Goal: Information Seeking & Learning: Learn about a topic

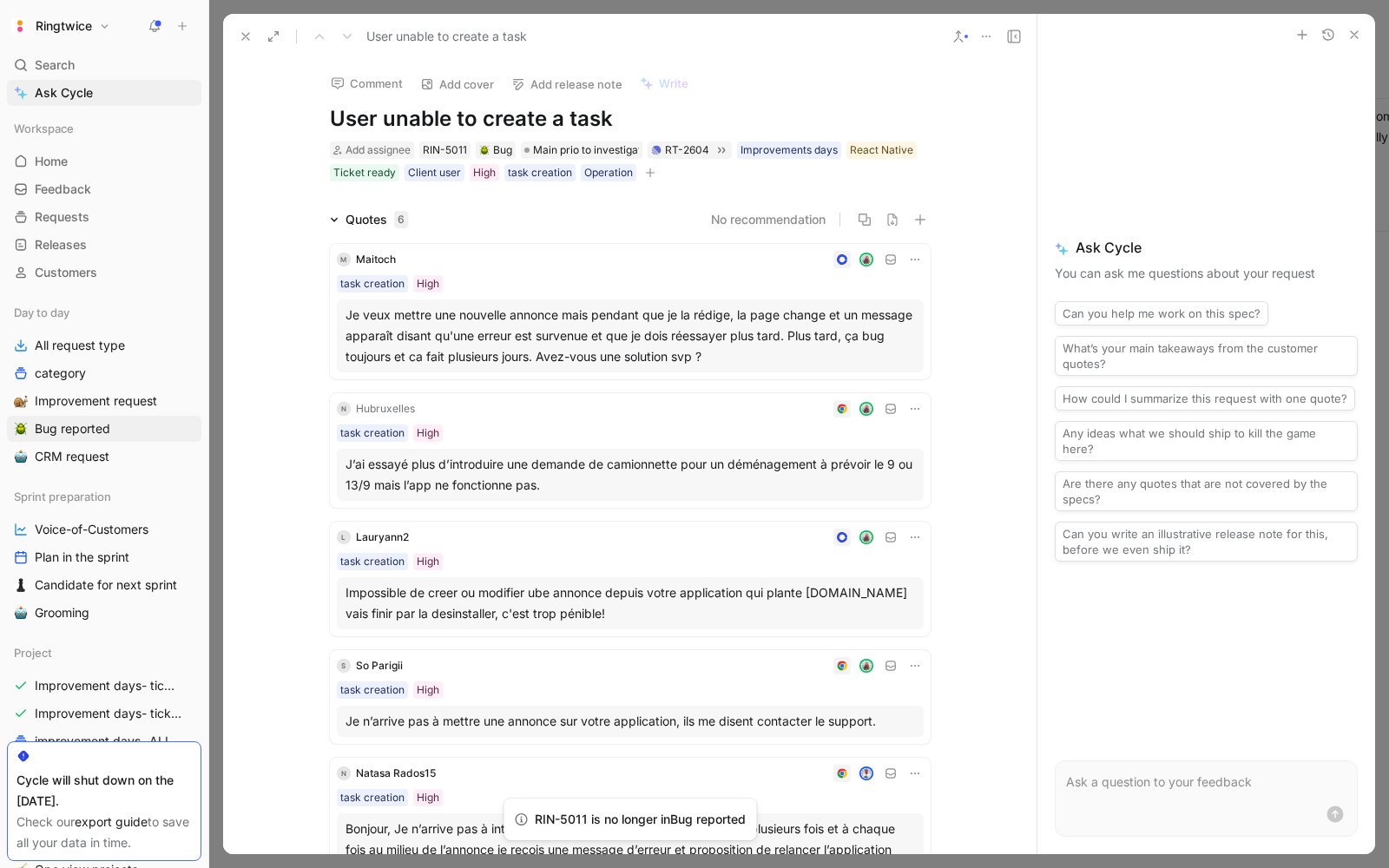
click at [147, 19] on icon at bounding box center [154, 26] width 14 height 14
click at [1348, 35] on icon "button" at bounding box center [1354, 34] width 14 height 14
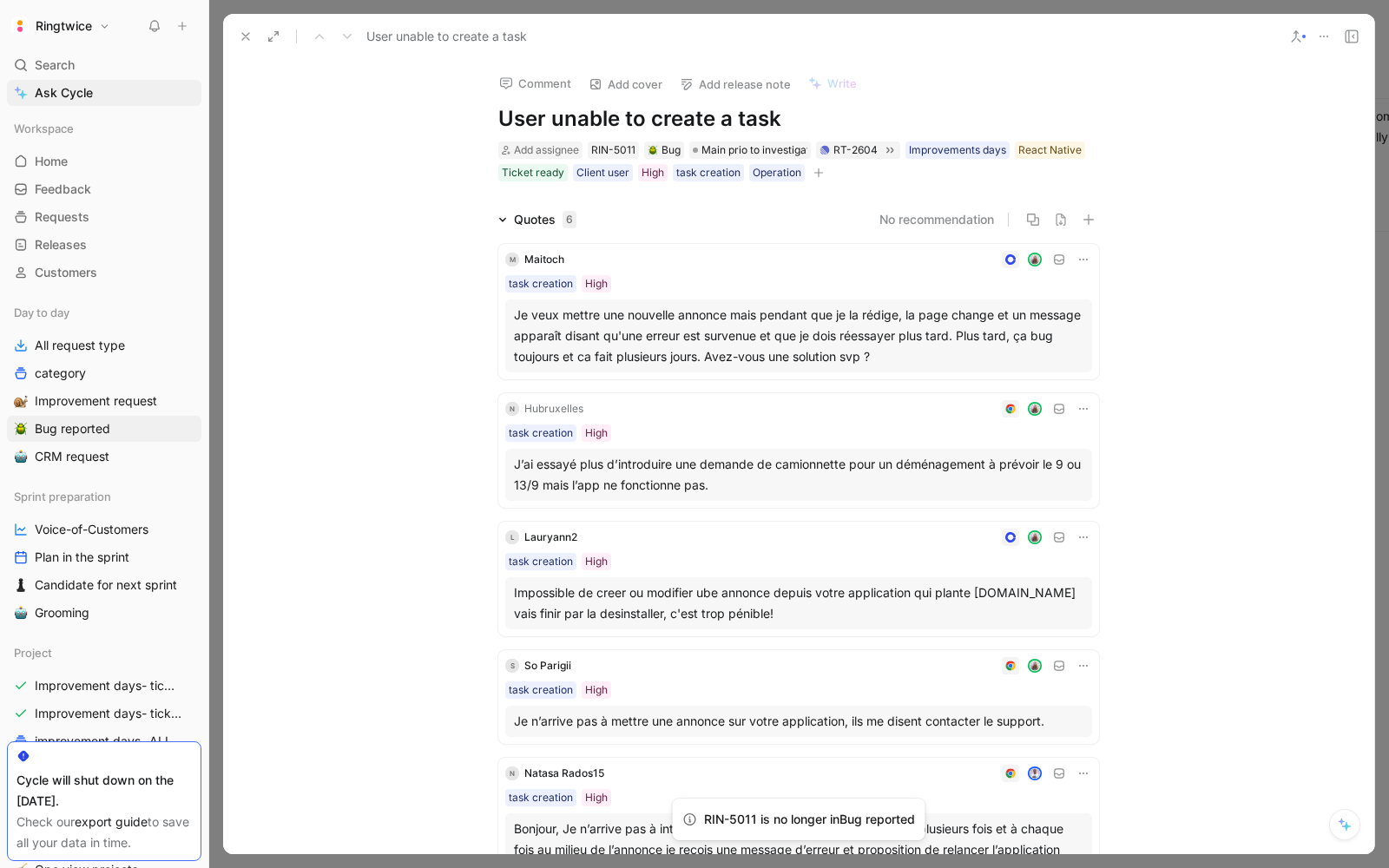
click at [241, 41] on icon at bounding box center [246, 36] width 14 height 14
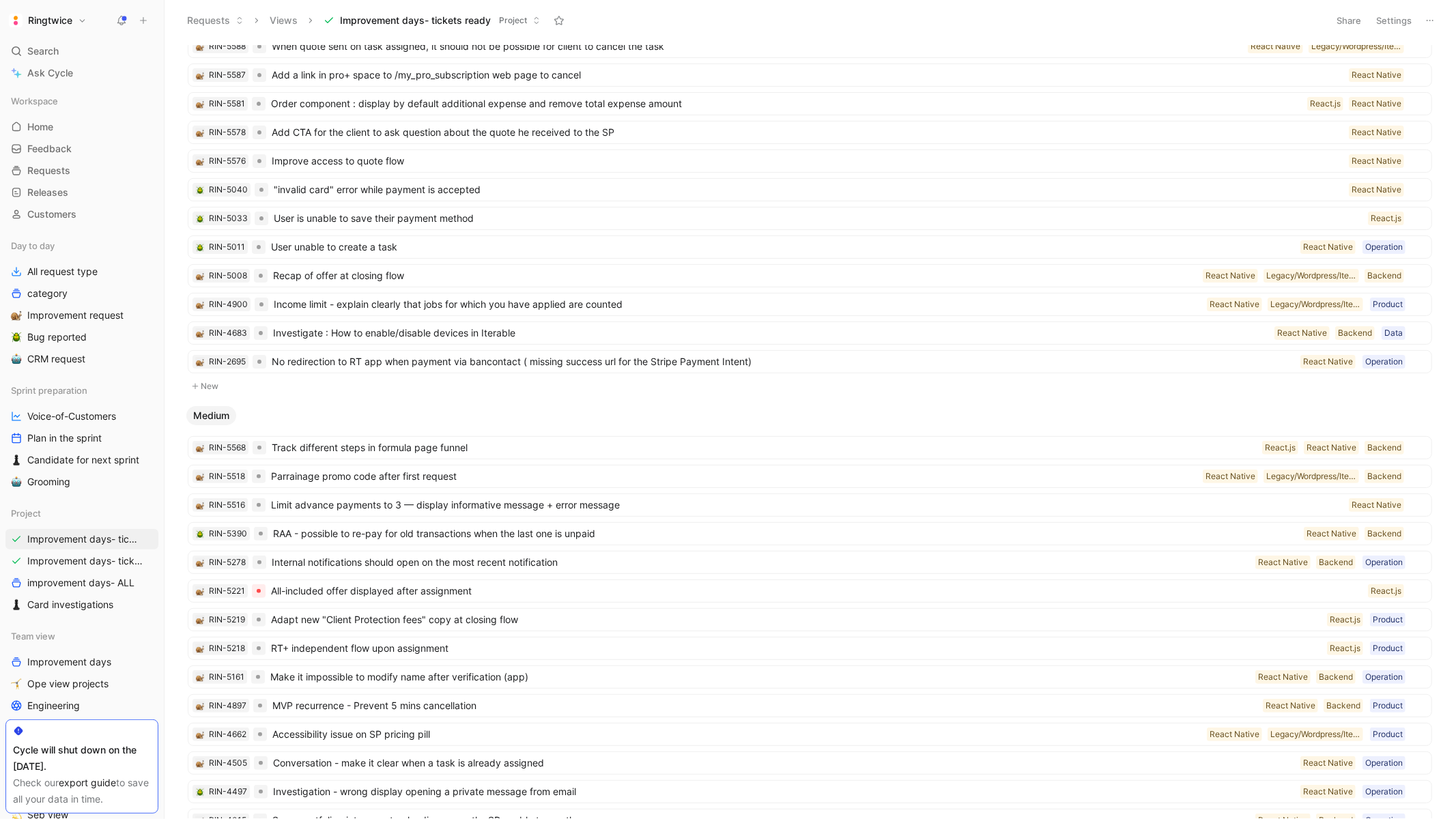
scroll to position [159, 0]
click at [219, 387] on button "New" at bounding box center [810, 385] width 1247 height 17
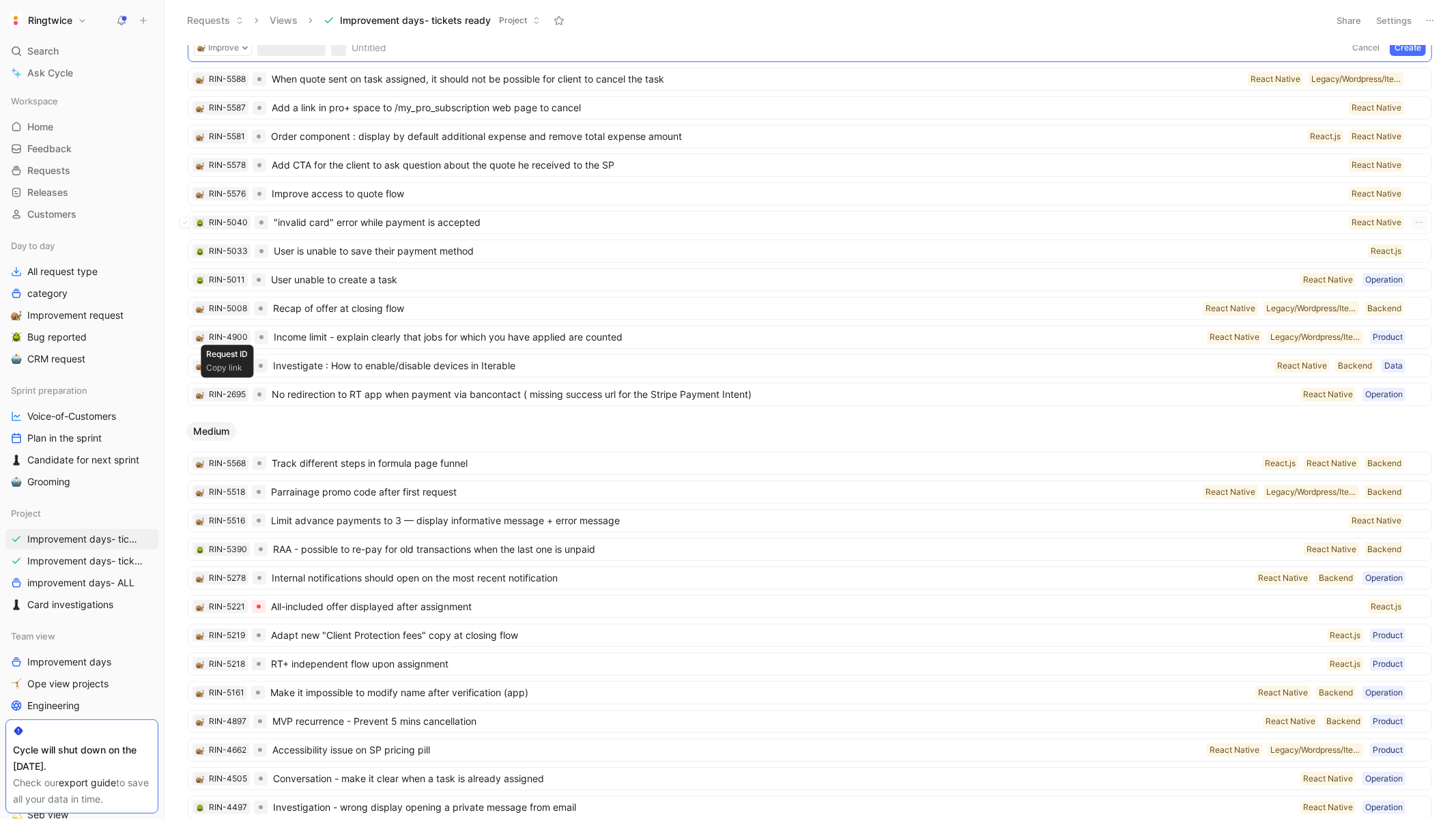
scroll to position [0, 0]
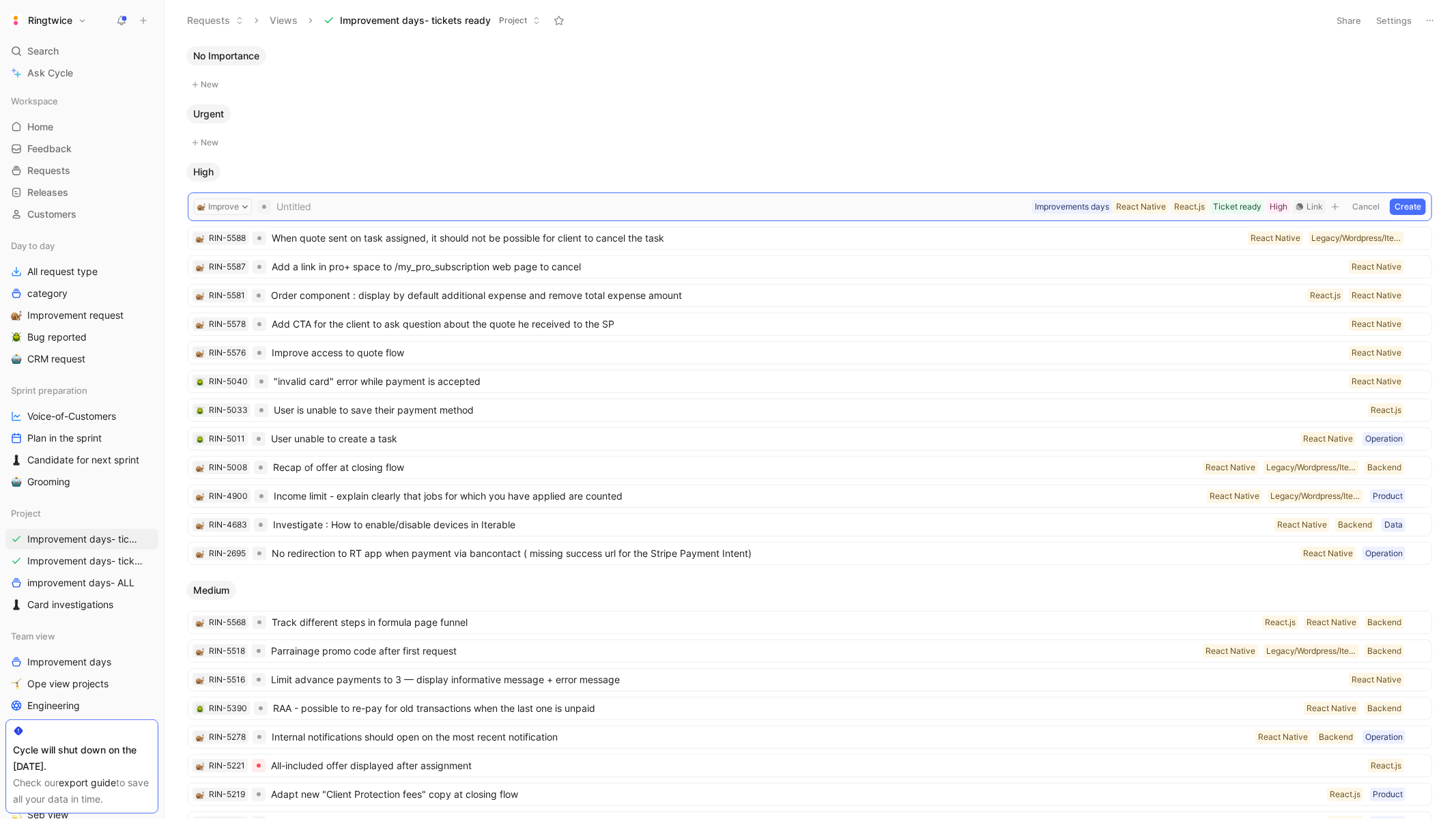
click at [1367, 210] on button "Cancel" at bounding box center [1366, 207] width 37 height 17
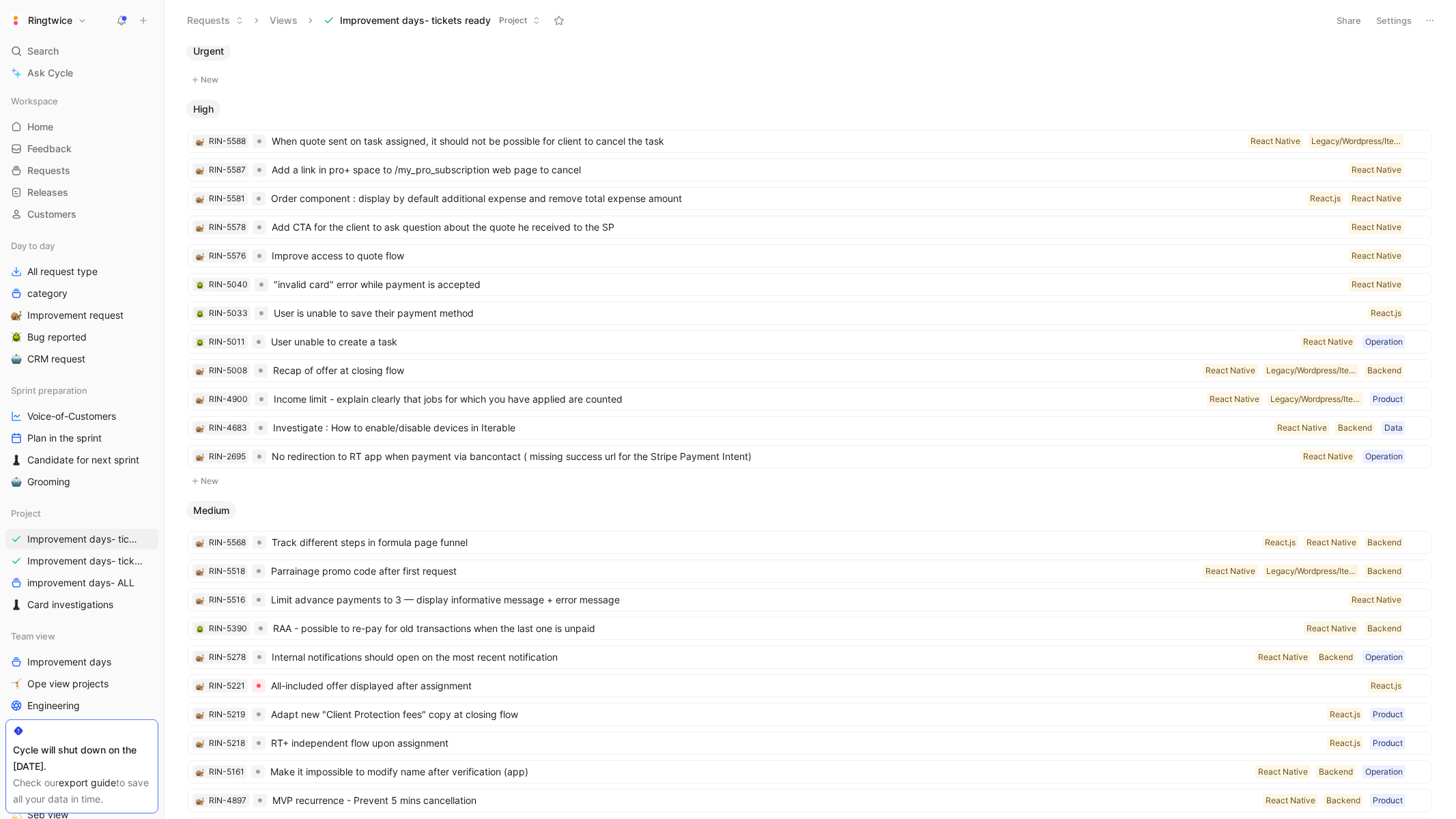
scroll to position [131, 0]
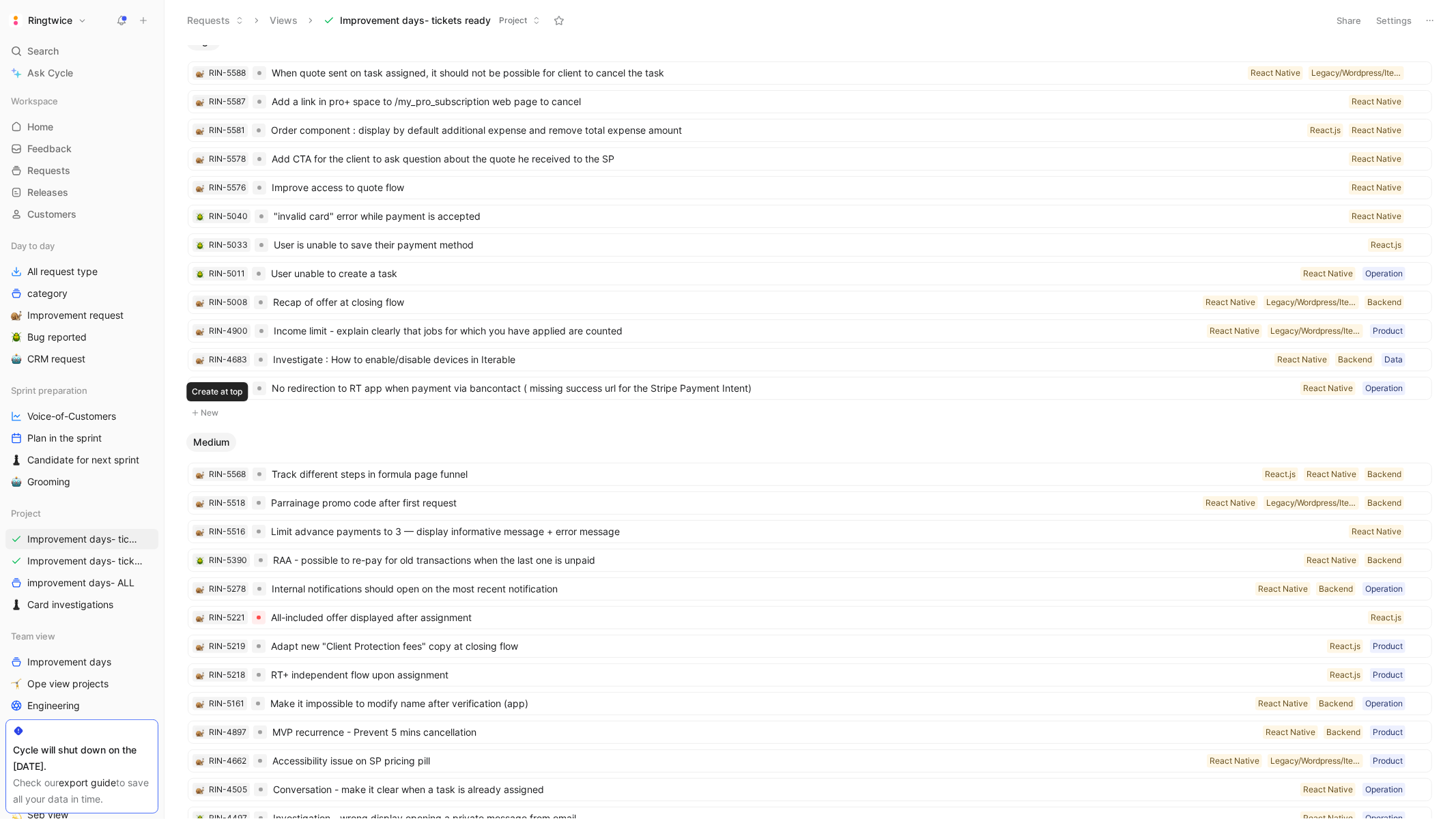
click at [216, 412] on button "New" at bounding box center [810, 413] width 1247 height 17
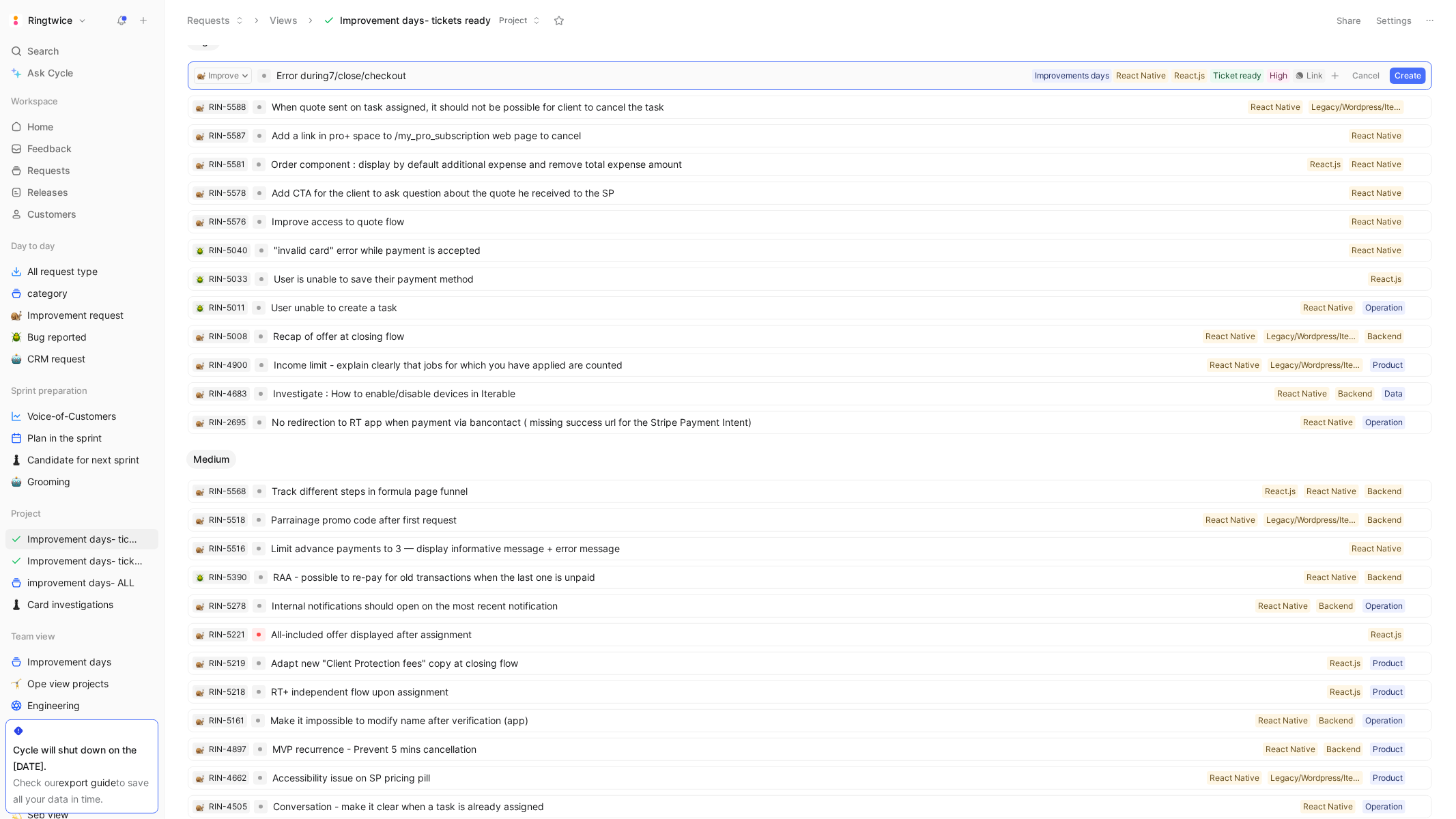
click at [340, 72] on span "Error during 7/close/checkout" at bounding box center [652, 76] width 750 height 17
click at [453, 86] on div "Improve Error during /close/checkout Untitled Improvements days React Native Re…" at bounding box center [810, 76] width 1244 height 29
click at [453, 84] on span "Error during /close/checkout" at bounding box center [652, 76] width 750 height 17
click at [1395, 72] on button "Create" at bounding box center [1408, 76] width 36 height 17
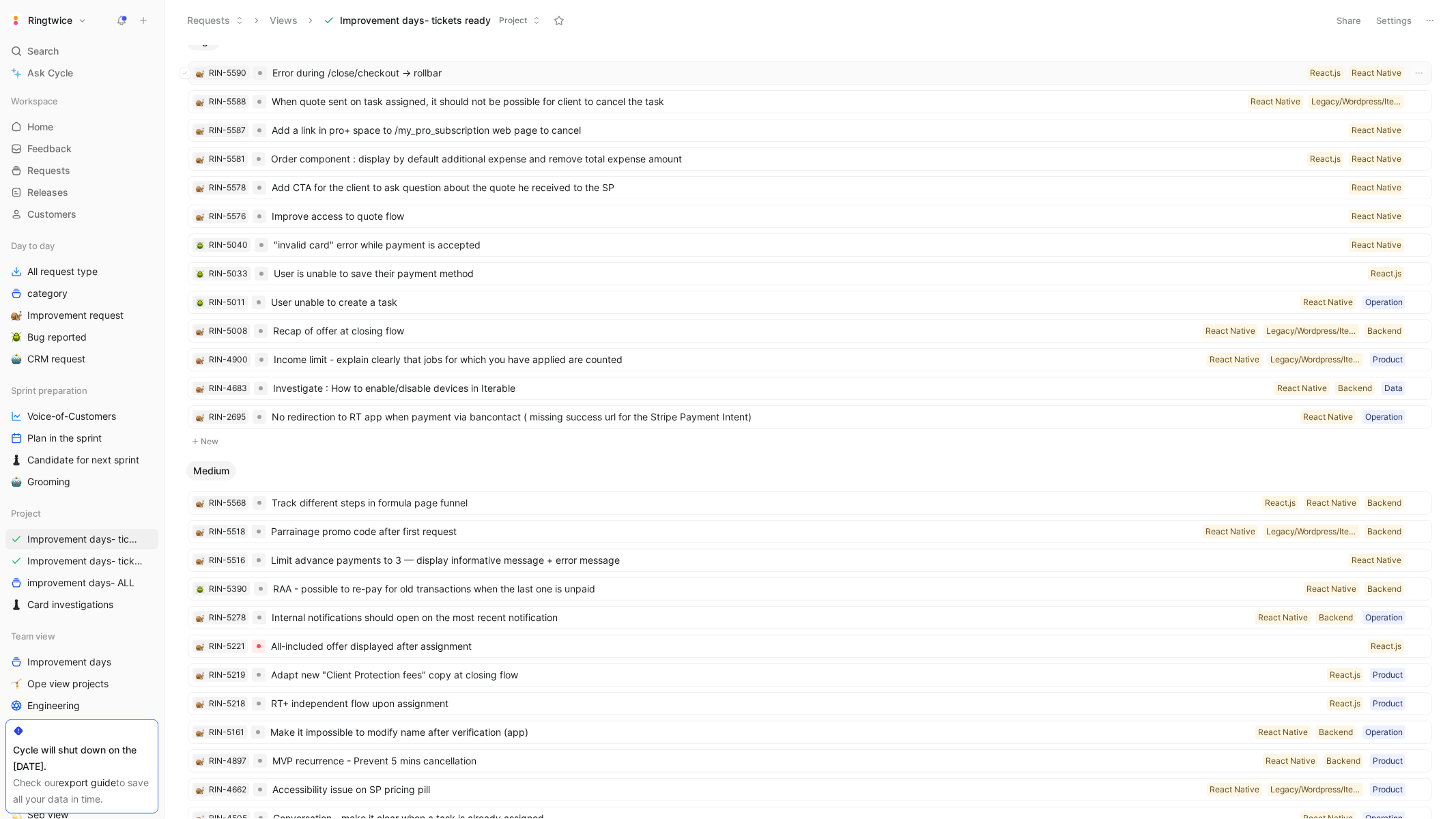
click at [432, 74] on span "Error during /close/checkout -> rollbar" at bounding box center [786, 73] width 1029 height 17
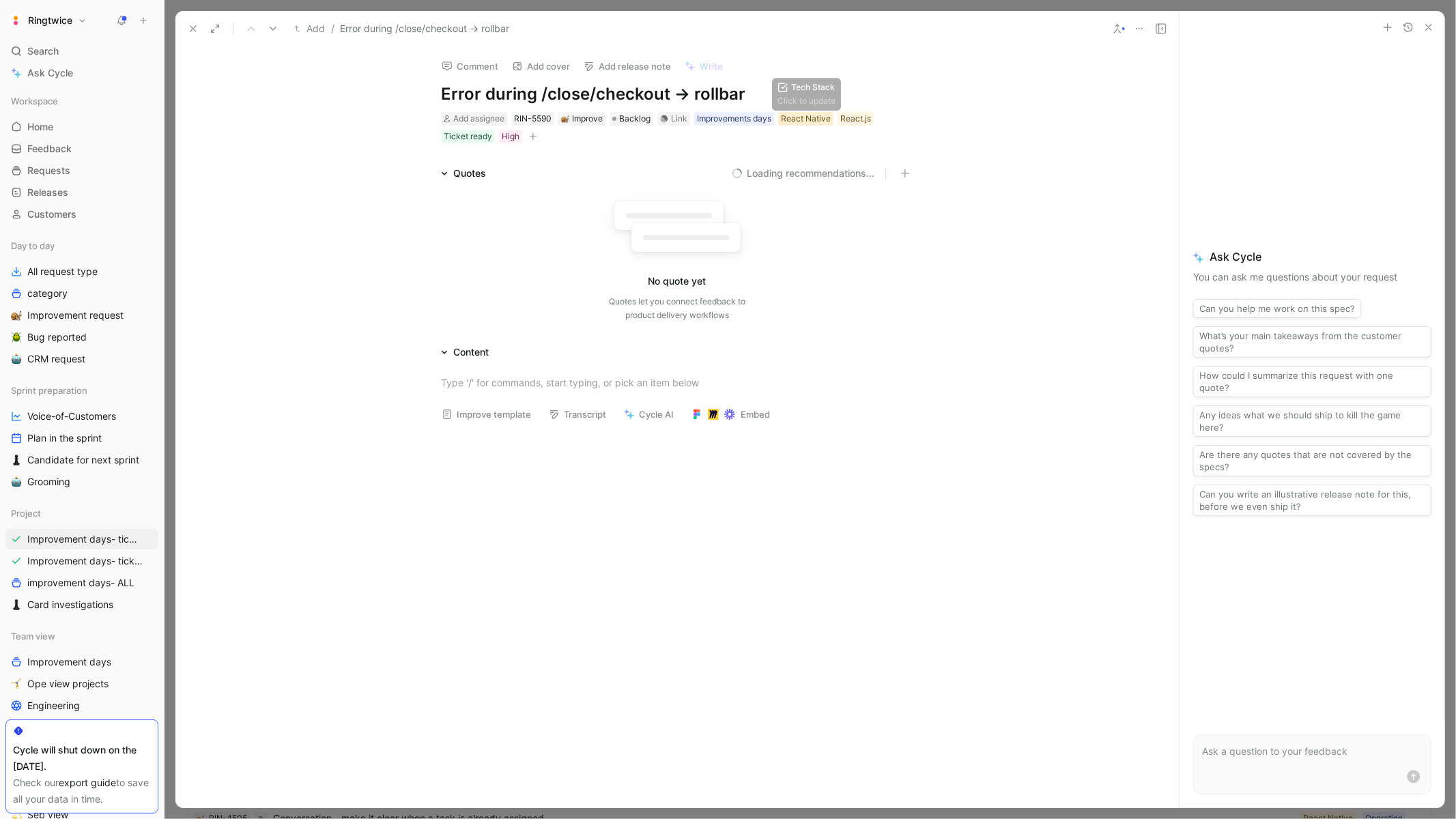
click at [813, 119] on div "React Native" at bounding box center [806, 119] width 50 height 14
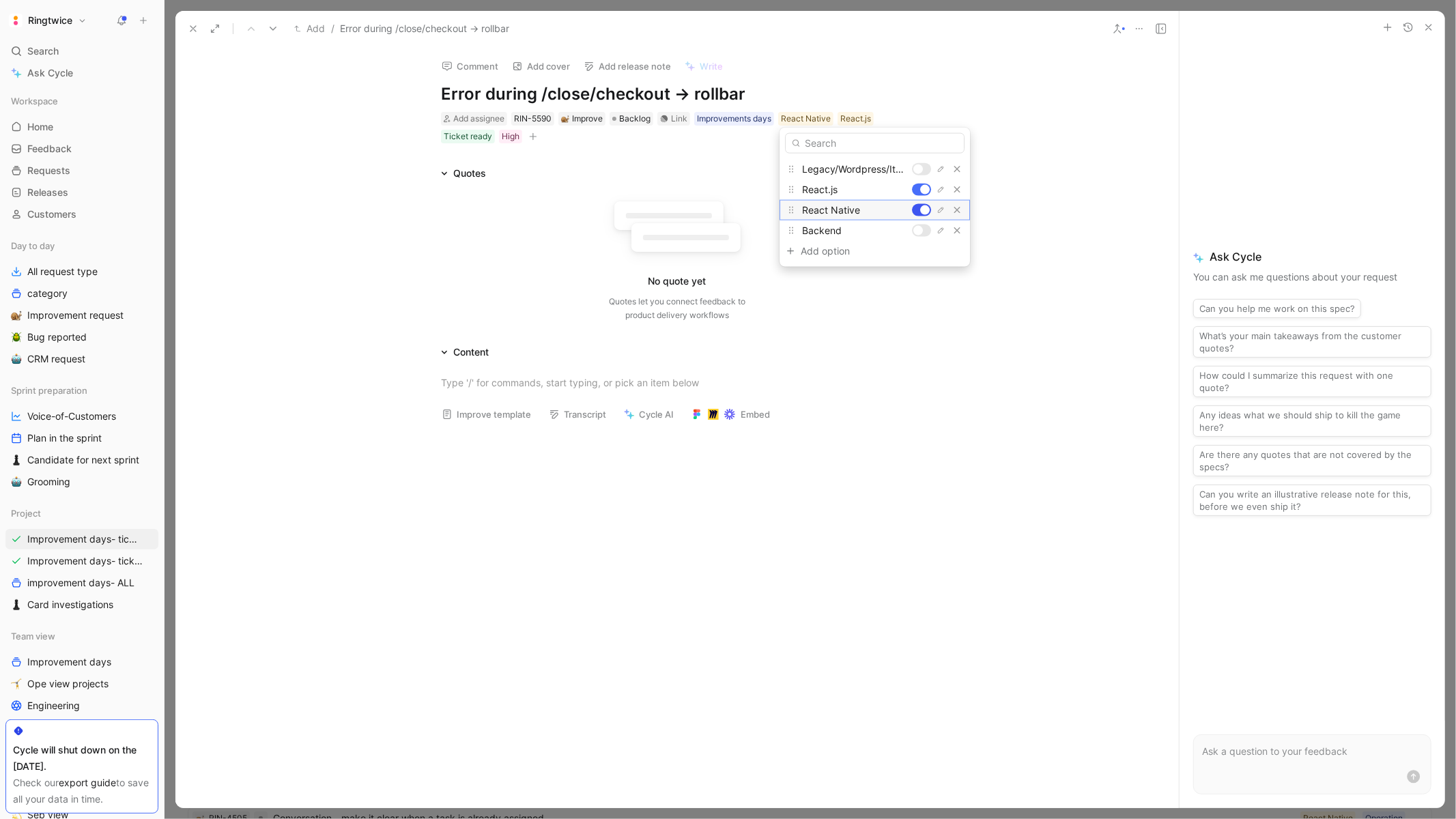
click at [922, 210] on div at bounding box center [925, 210] width 10 height 10
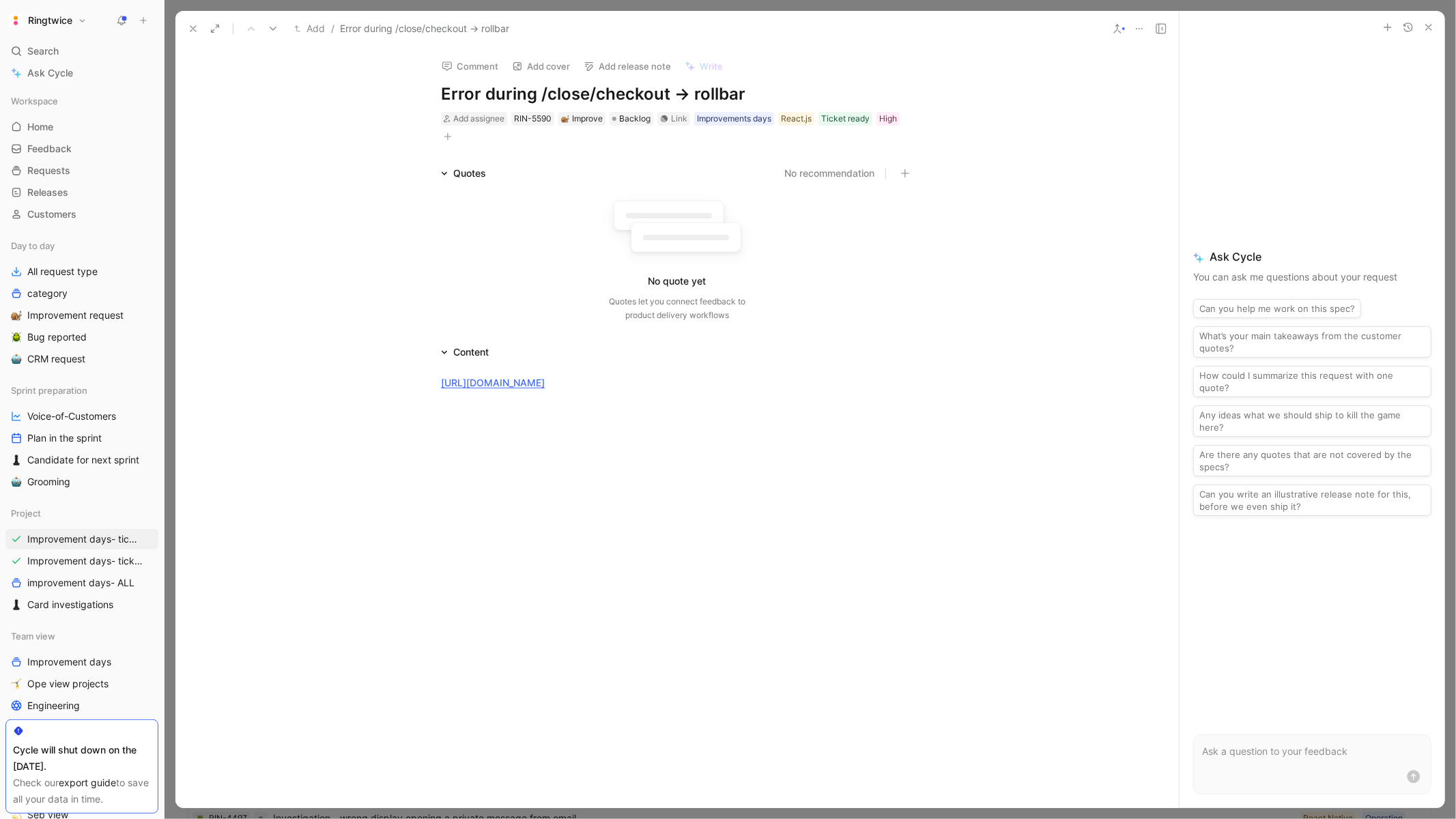
click at [574, 427] on div at bounding box center [677, 527] width 1003 height 246
click at [592, 437] on div at bounding box center [677, 527] width 1003 height 246
click at [849, 386] on div "[URL][DOMAIN_NAME]" at bounding box center [677, 382] width 472 height 14
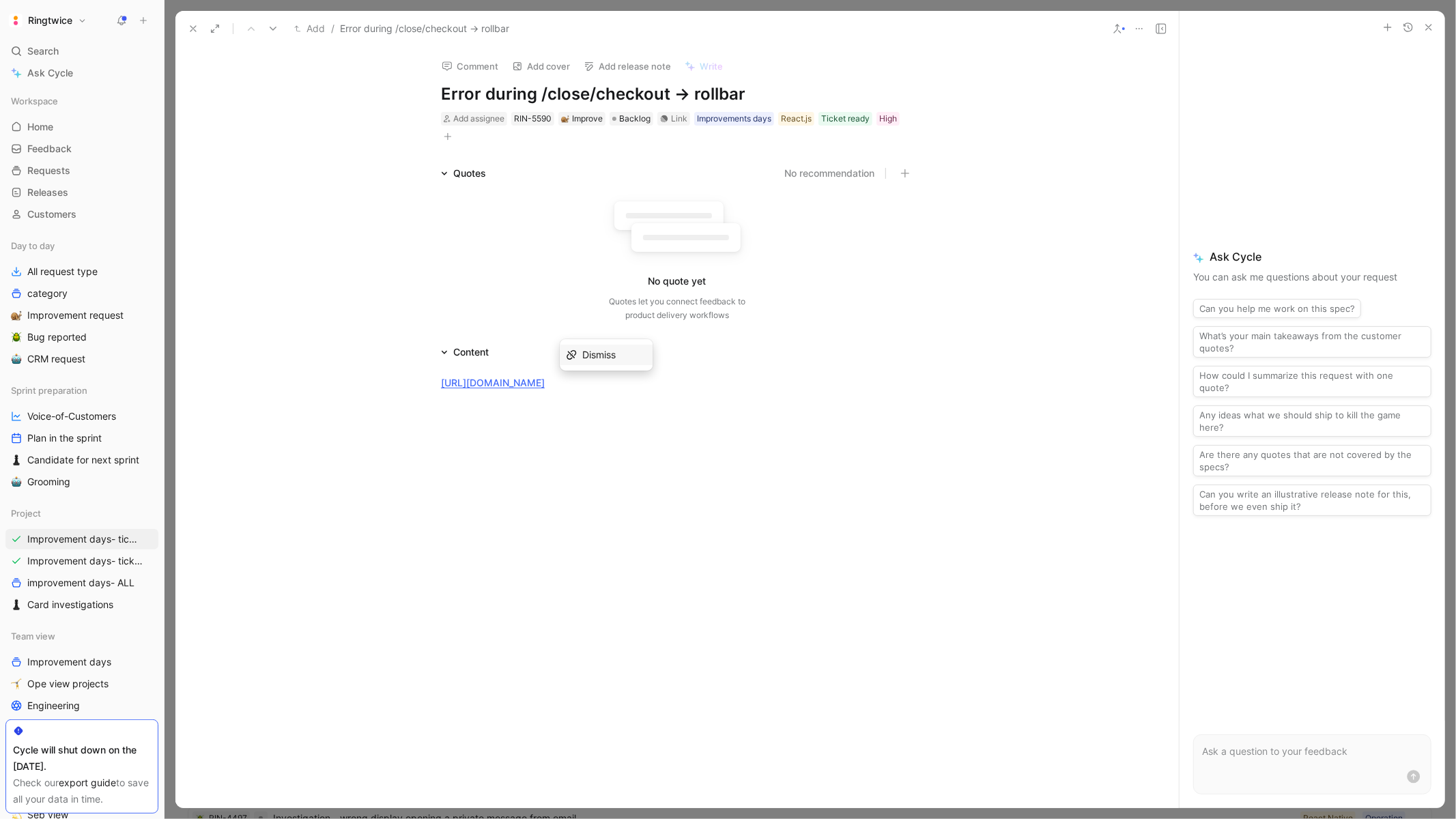
click at [952, 287] on div "Quotes No recommendation No quote yet Quotes let you connect feedback to produc…" at bounding box center [677, 246] width 1003 height 162
click at [843, 392] on p "[URL][DOMAIN_NAME]" at bounding box center [677, 382] width 524 height 23
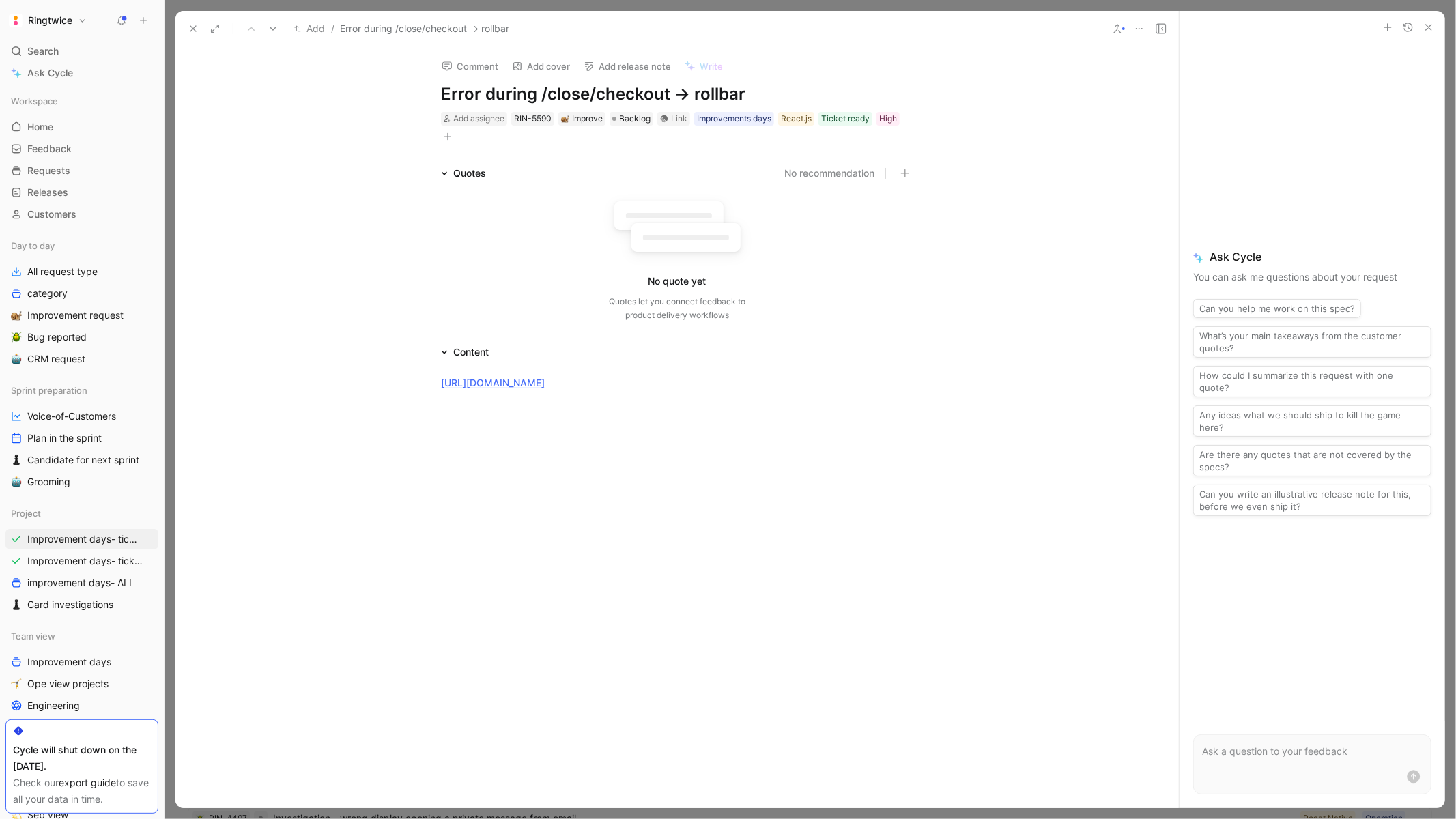
click at [189, 29] on icon at bounding box center [193, 29] width 11 height 11
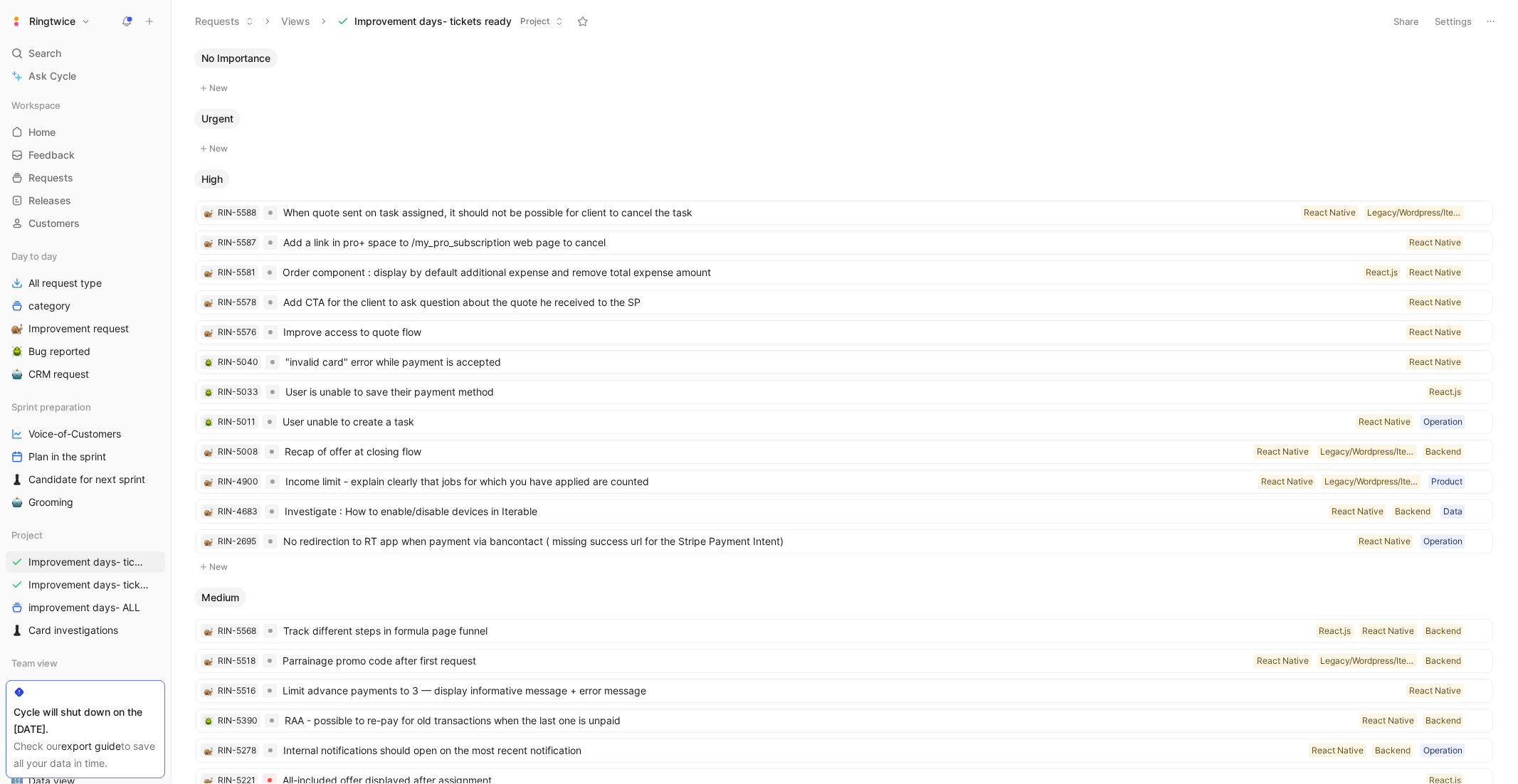
click at [459, 121] on div "Urgent" at bounding box center [845, 118] width 1312 height 20
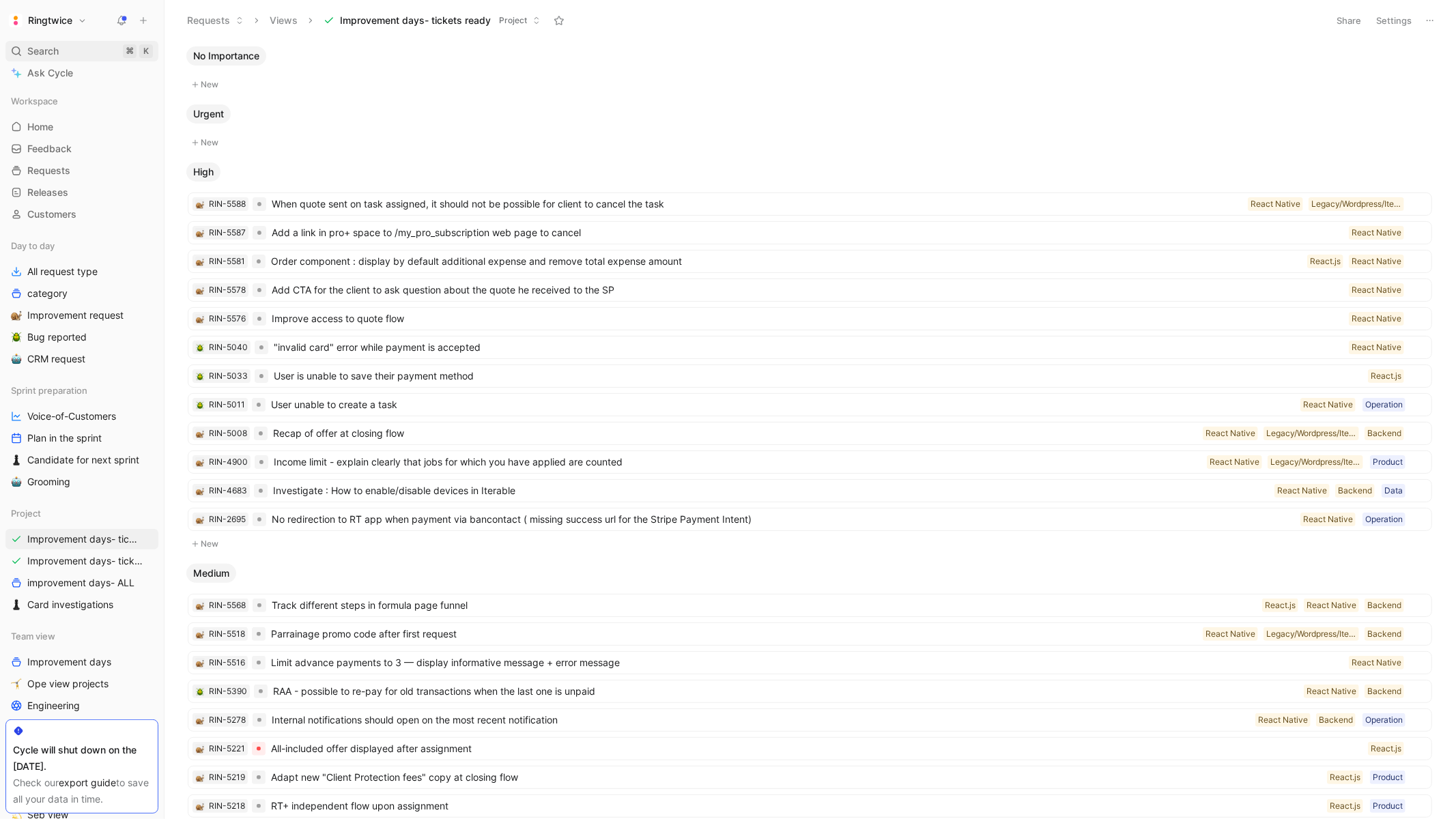
click at [27, 48] on div "Search ⌘ K" at bounding box center [81, 50] width 153 height 20
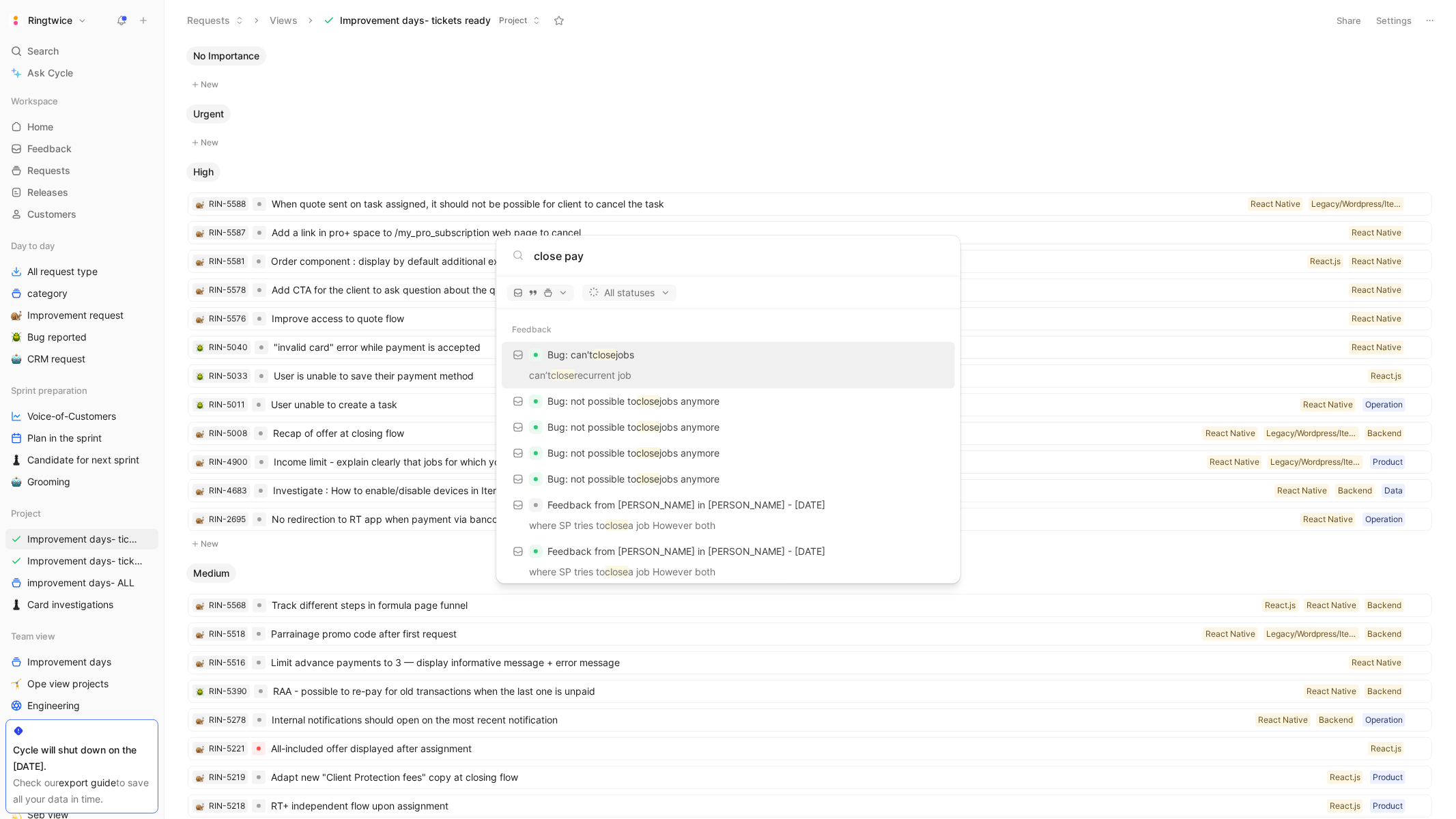
type input "close paym"
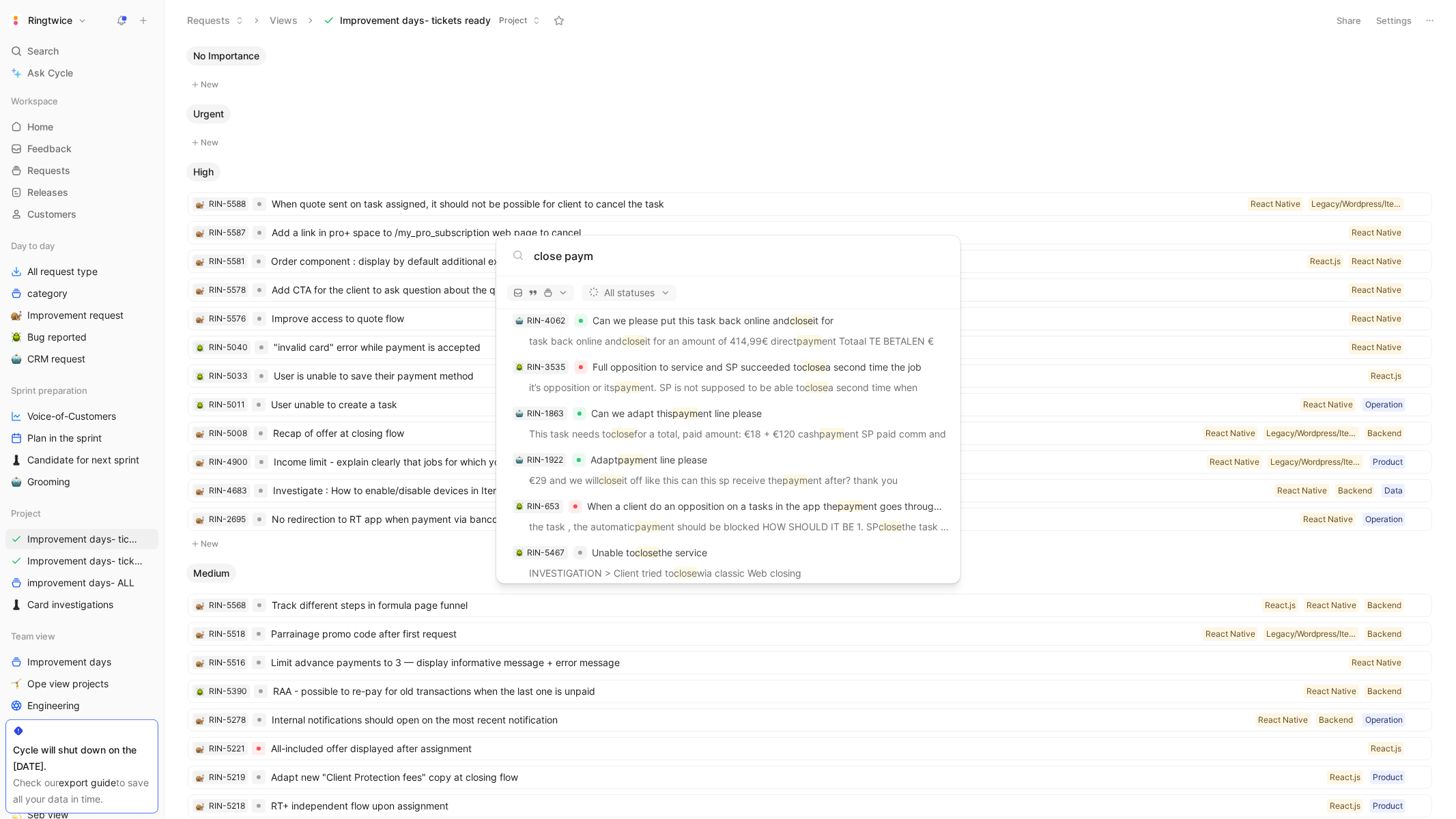
scroll to position [535, 0]
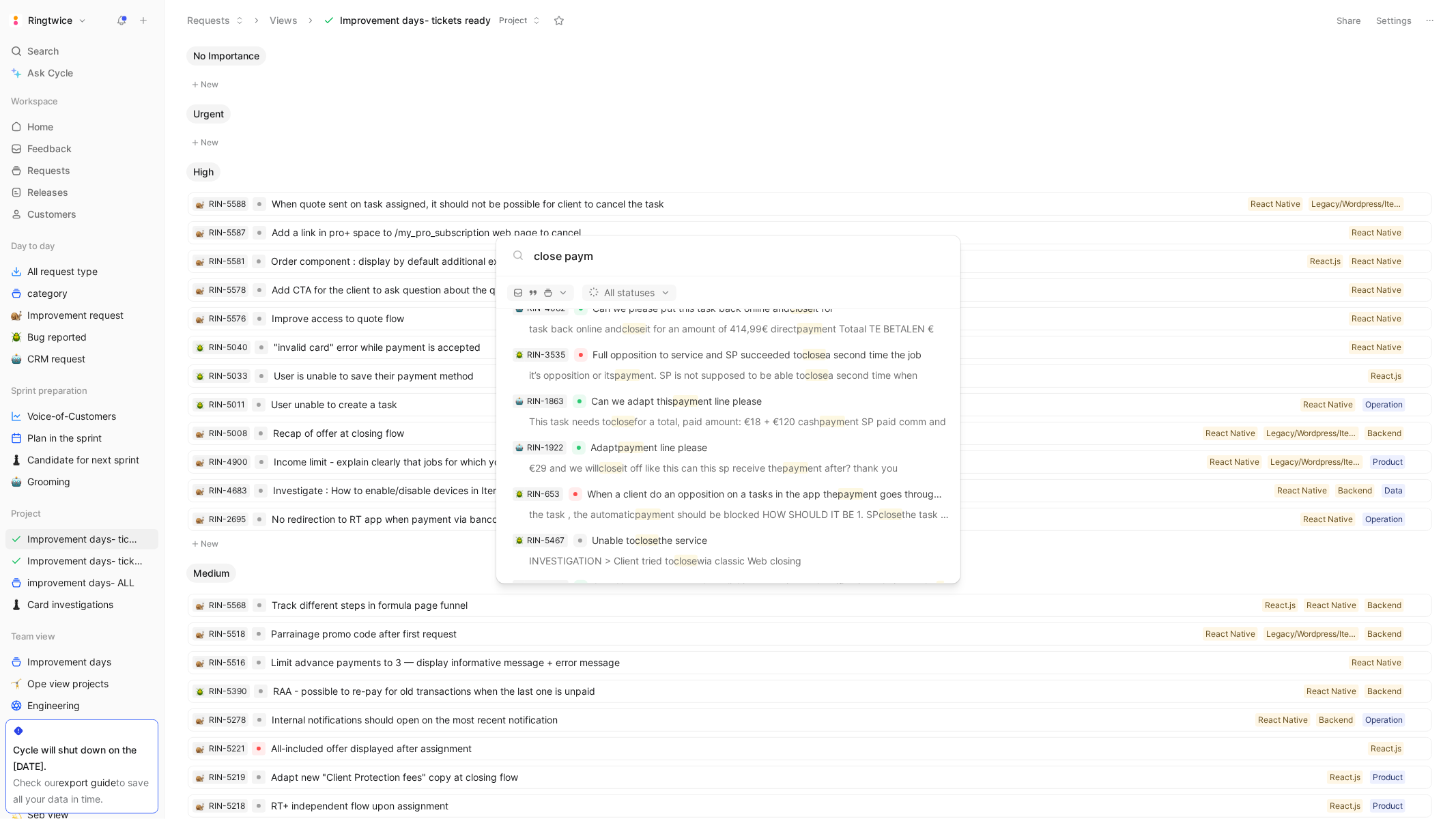
click at [566, 255] on input "close paym" at bounding box center [739, 256] width 410 height 17
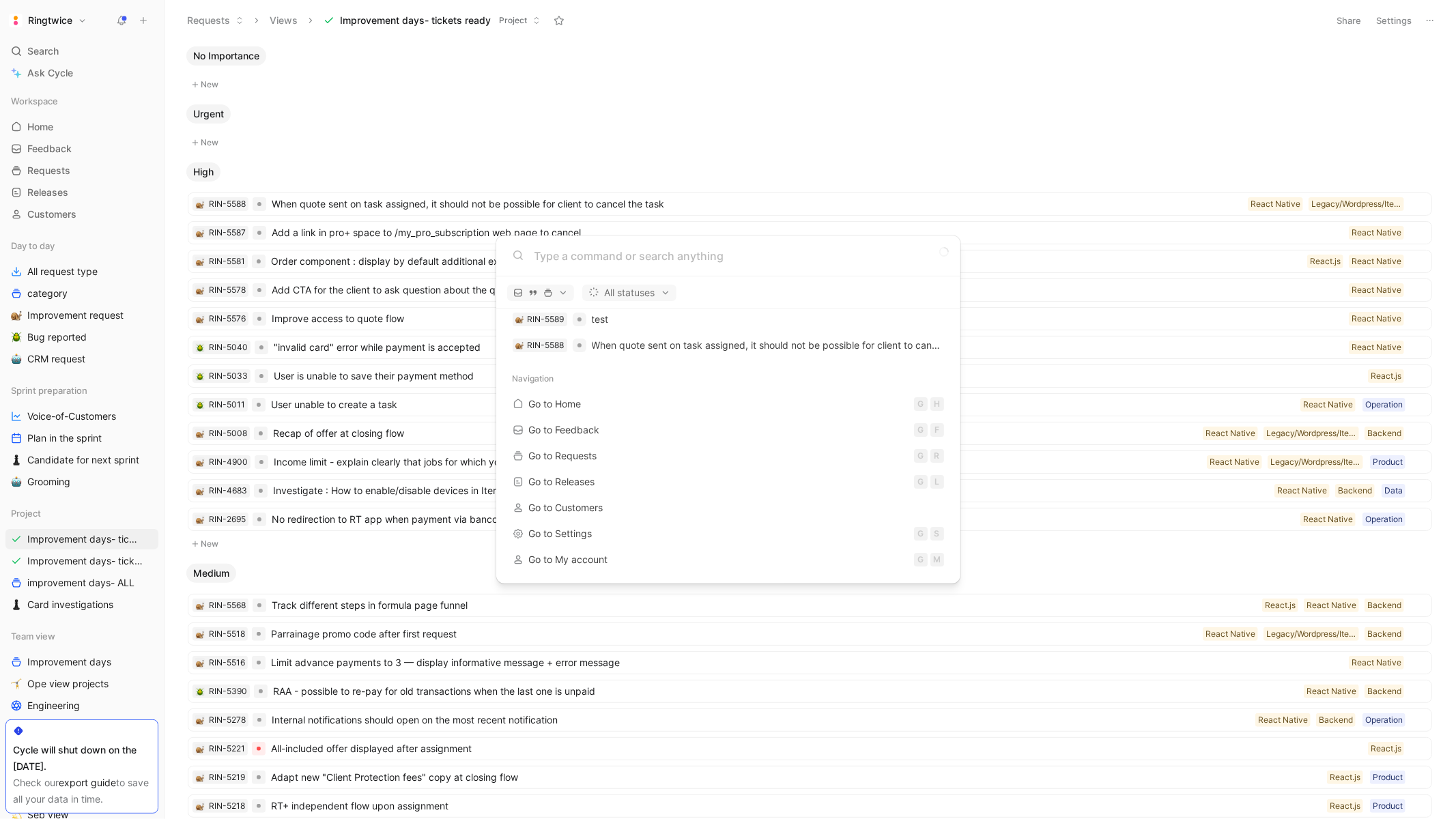
scroll to position [94, 0]
paste input "/close/checkout"
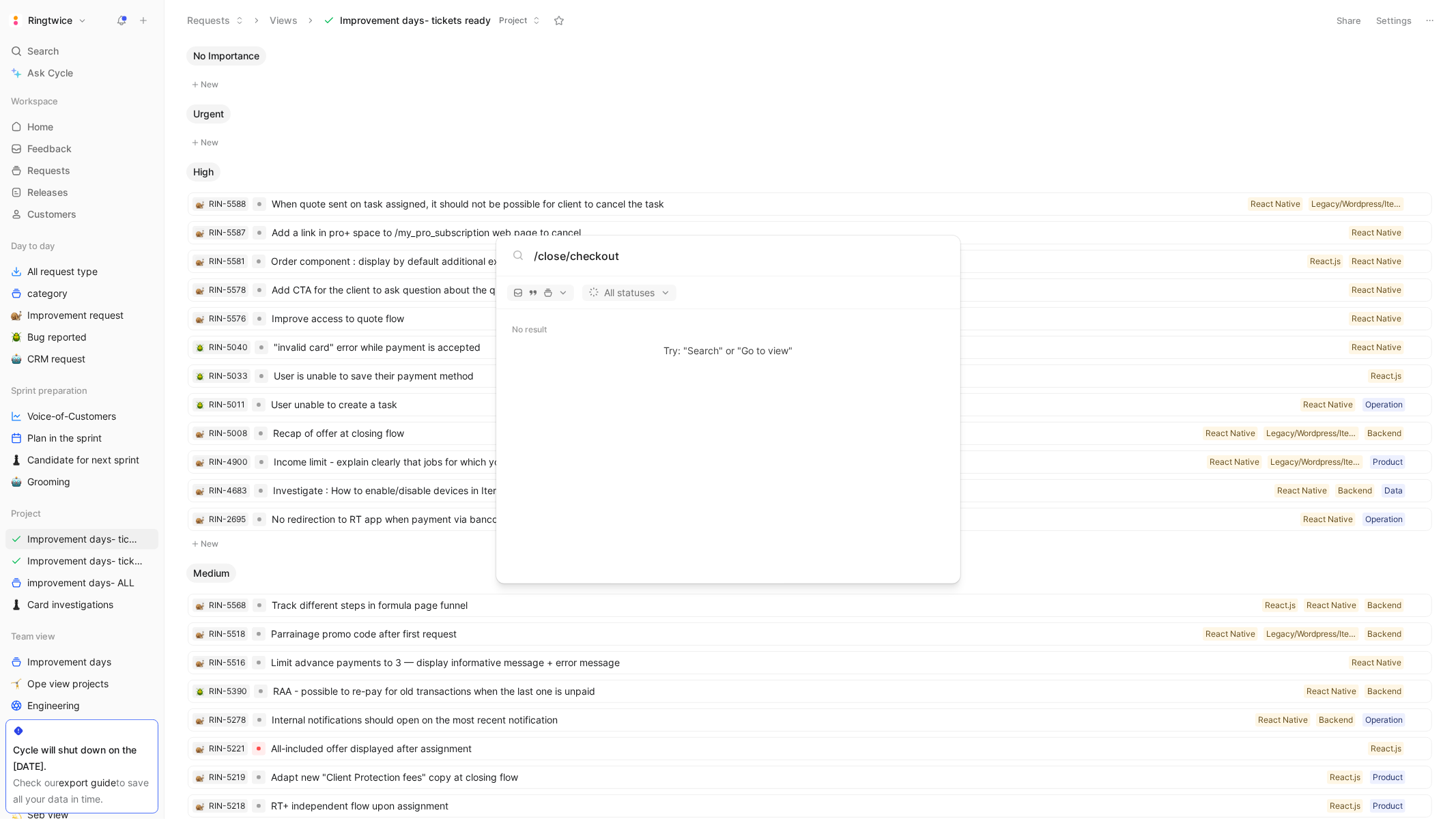
scroll to position [0, 0]
type input "/close/checkout"
click at [521, 82] on body "Ringtwice Search ⌘ K Ask Cycle Workspace Home G then H Feedback G then F Reques…" at bounding box center [728, 410] width 1456 height 819
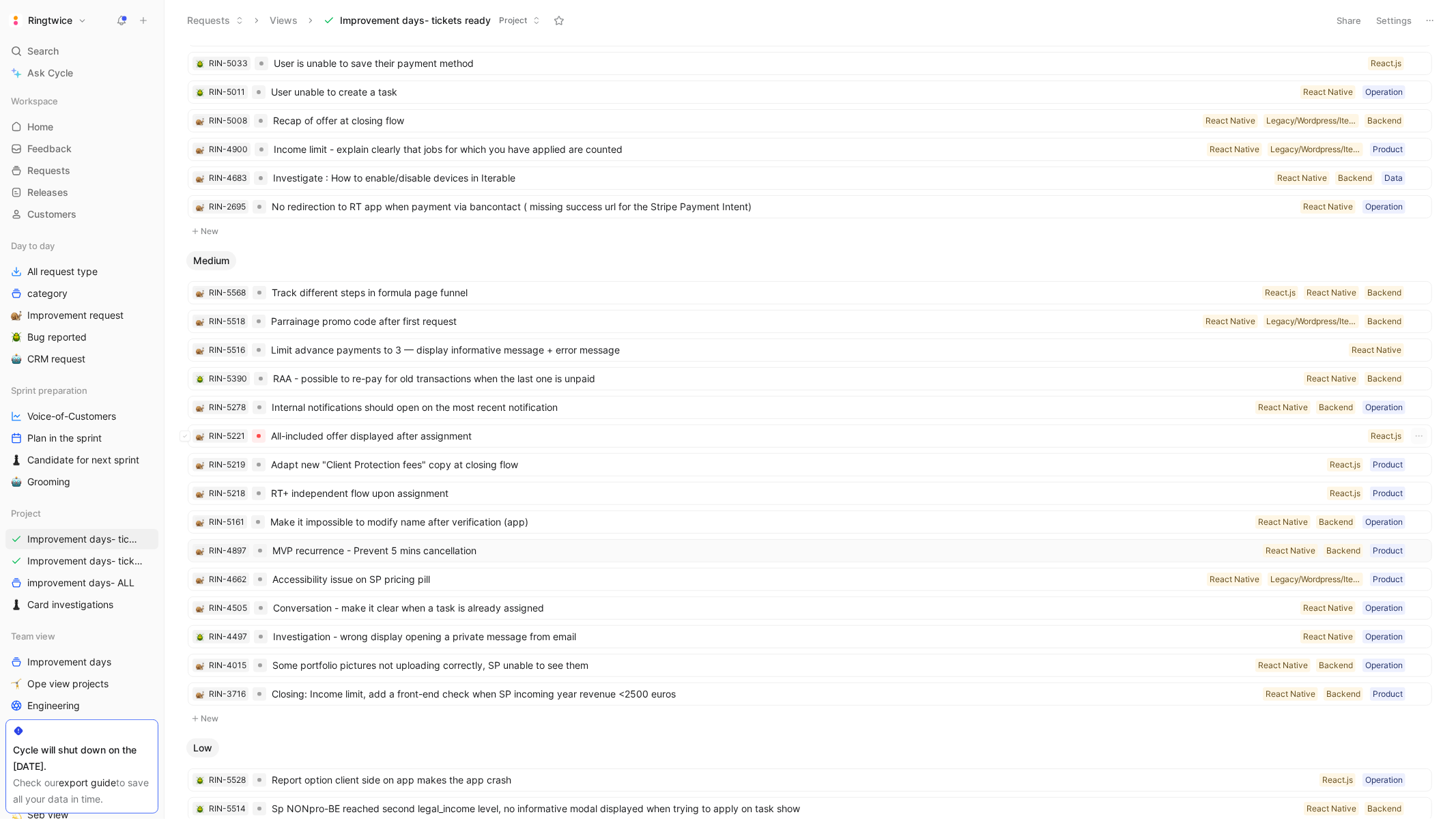
scroll to position [308, 0]
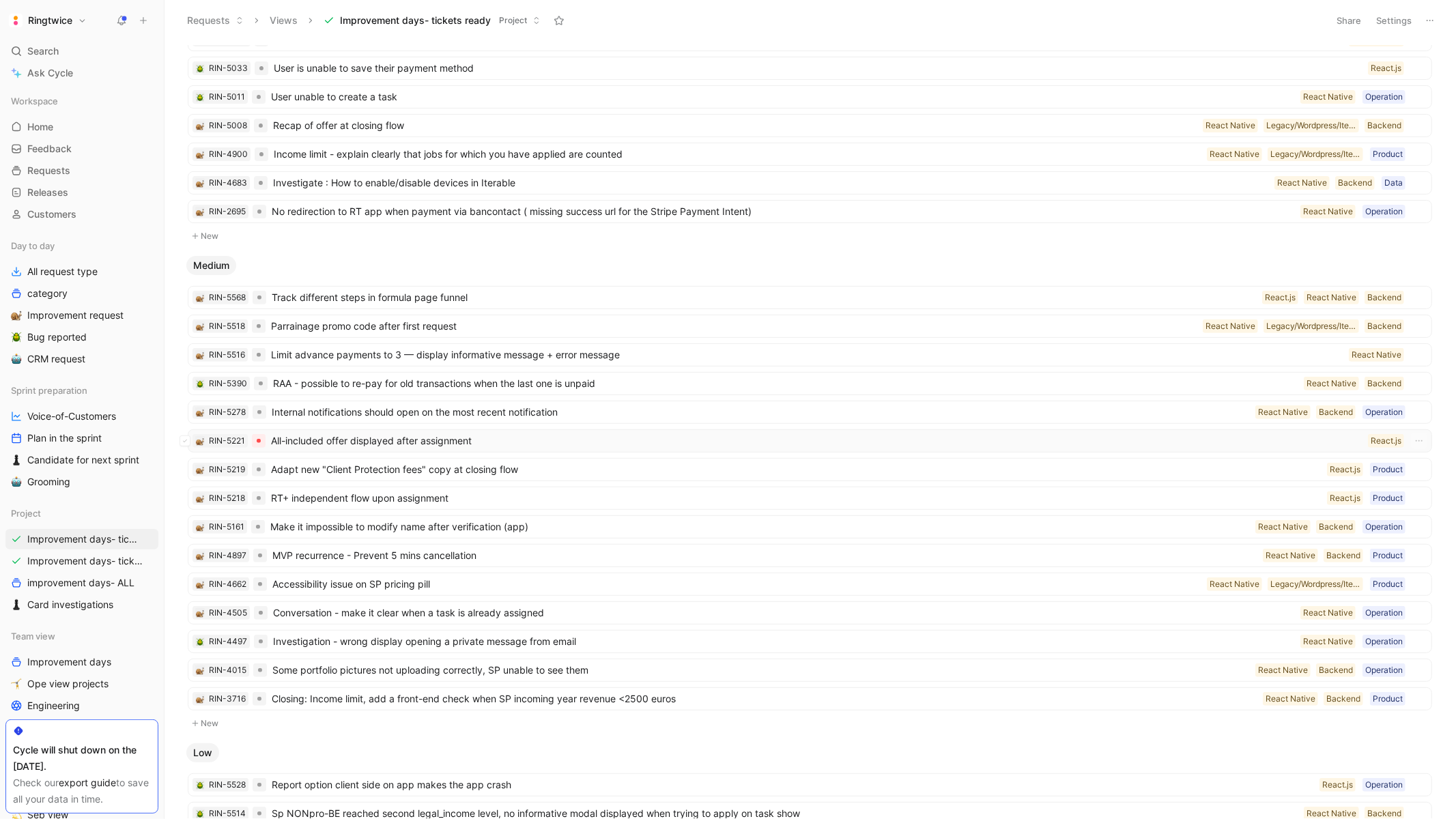
click at [477, 447] on span "All-included offer displayed after assignment" at bounding box center [817, 441] width 1091 height 17
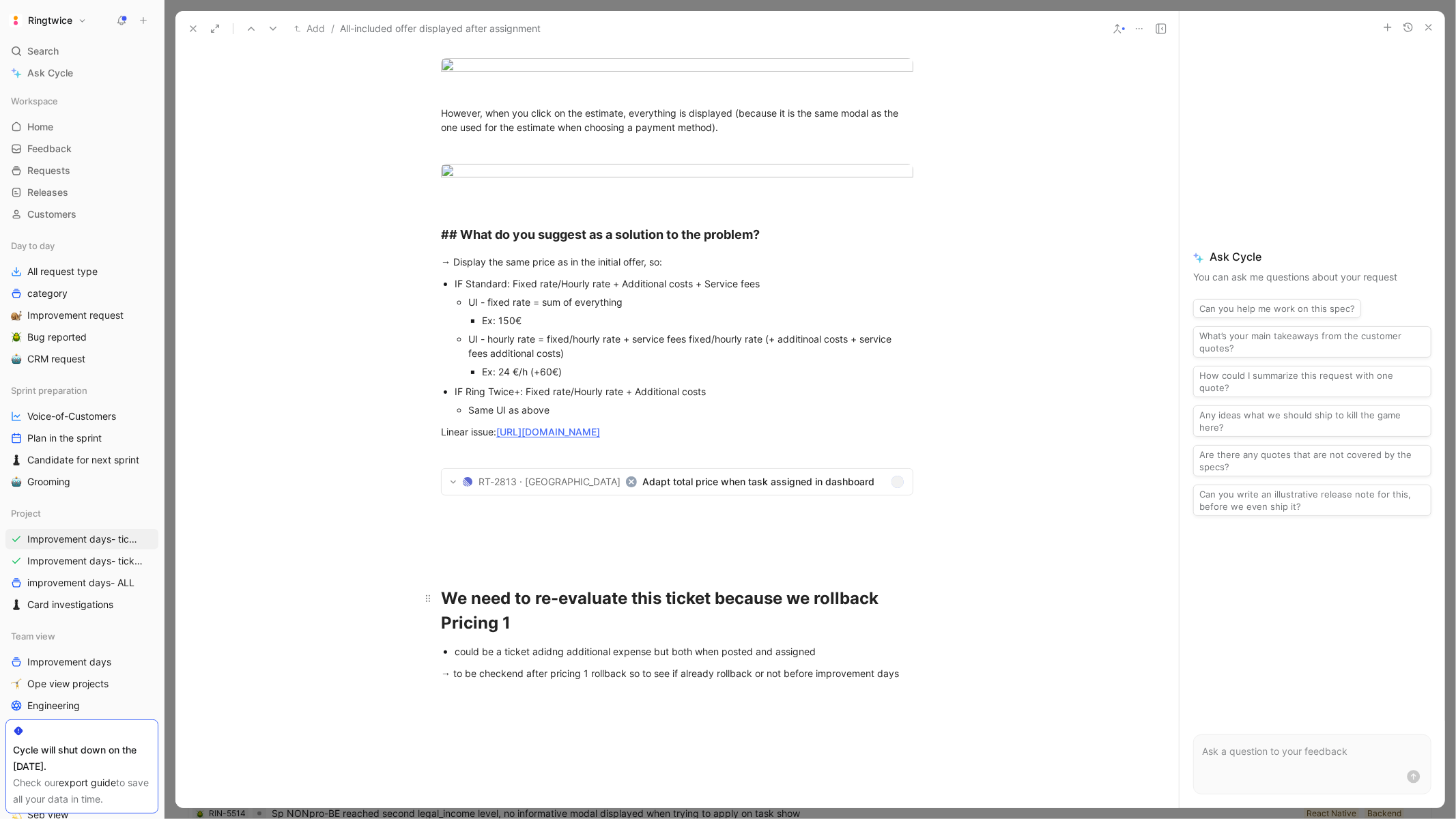
scroll to position [98, 0]
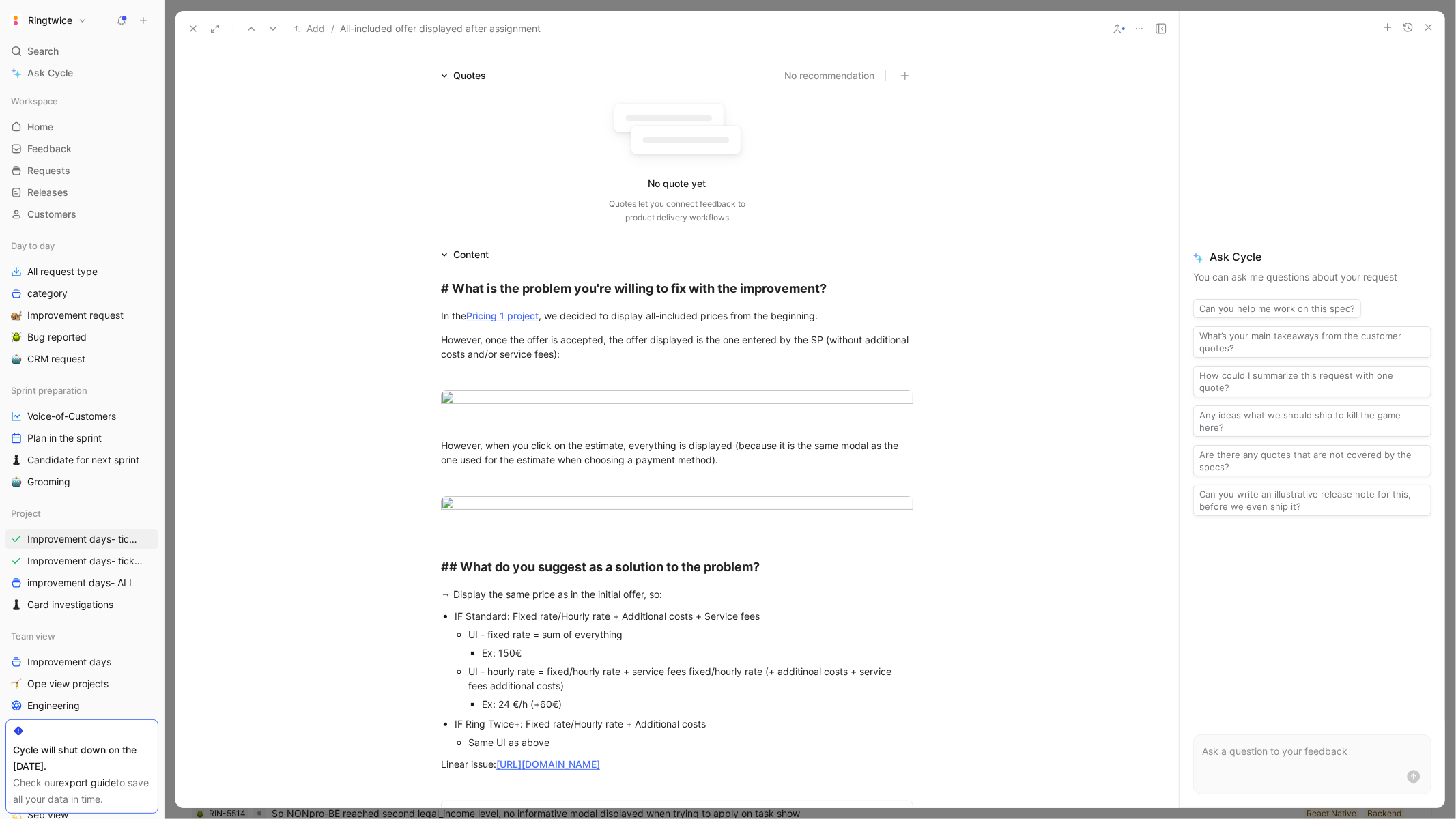
click at [192, 29] on use at bounding box center [192, 29] width 5 height 5
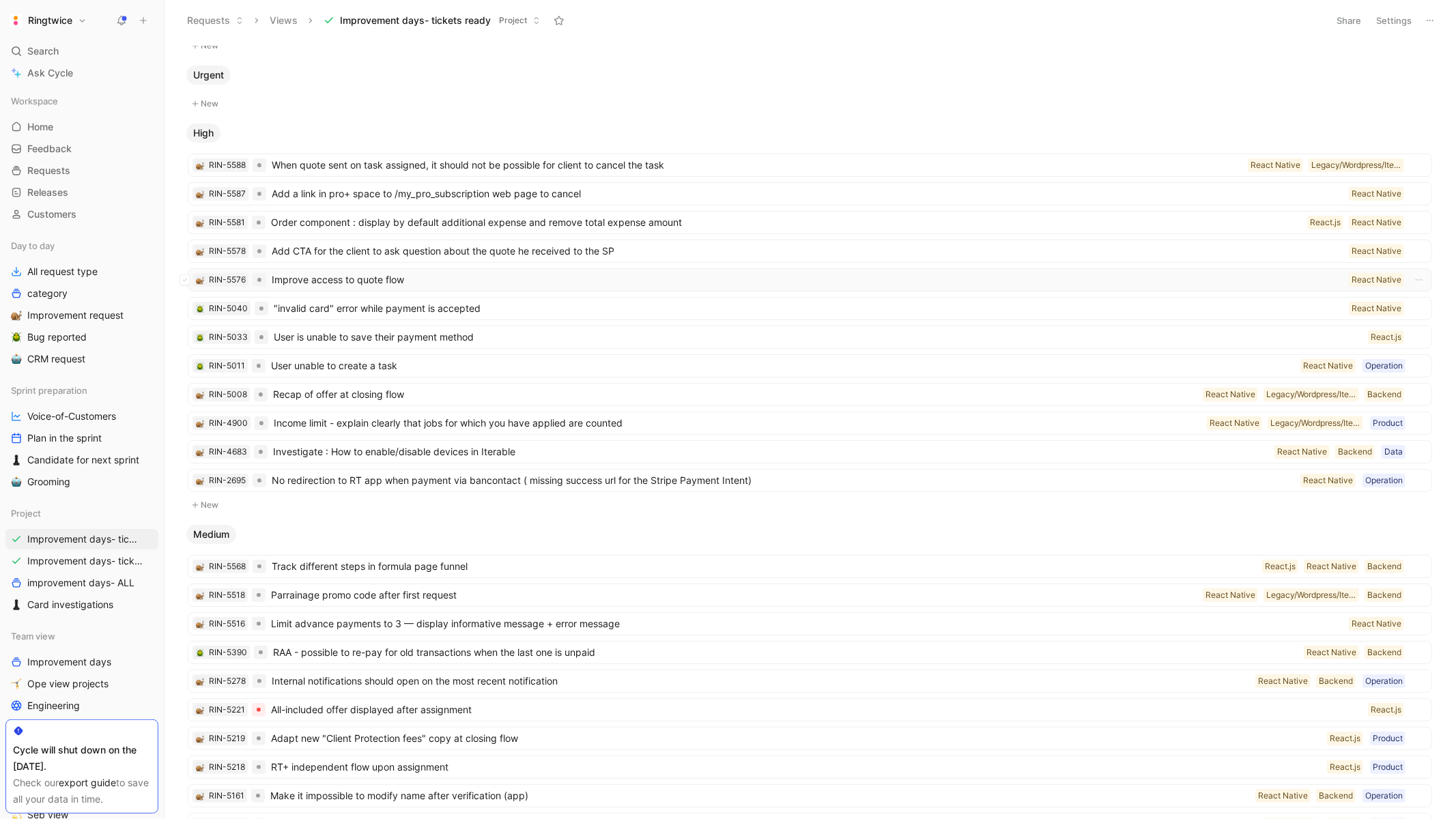
scroll to position [42, 0]
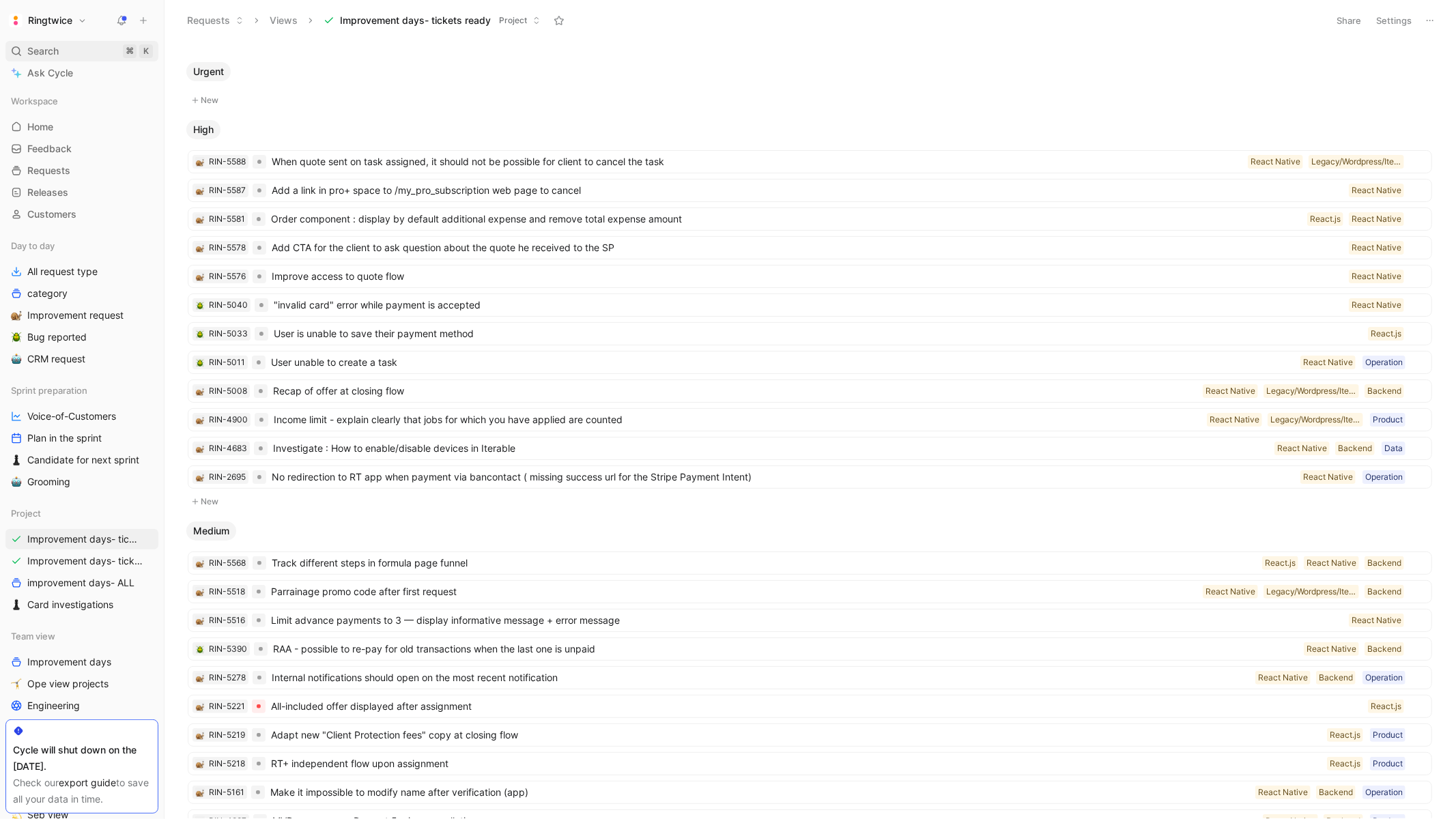
click at [44, 44] on span "Search" at bounding box center [43, 51] width 32 height 17
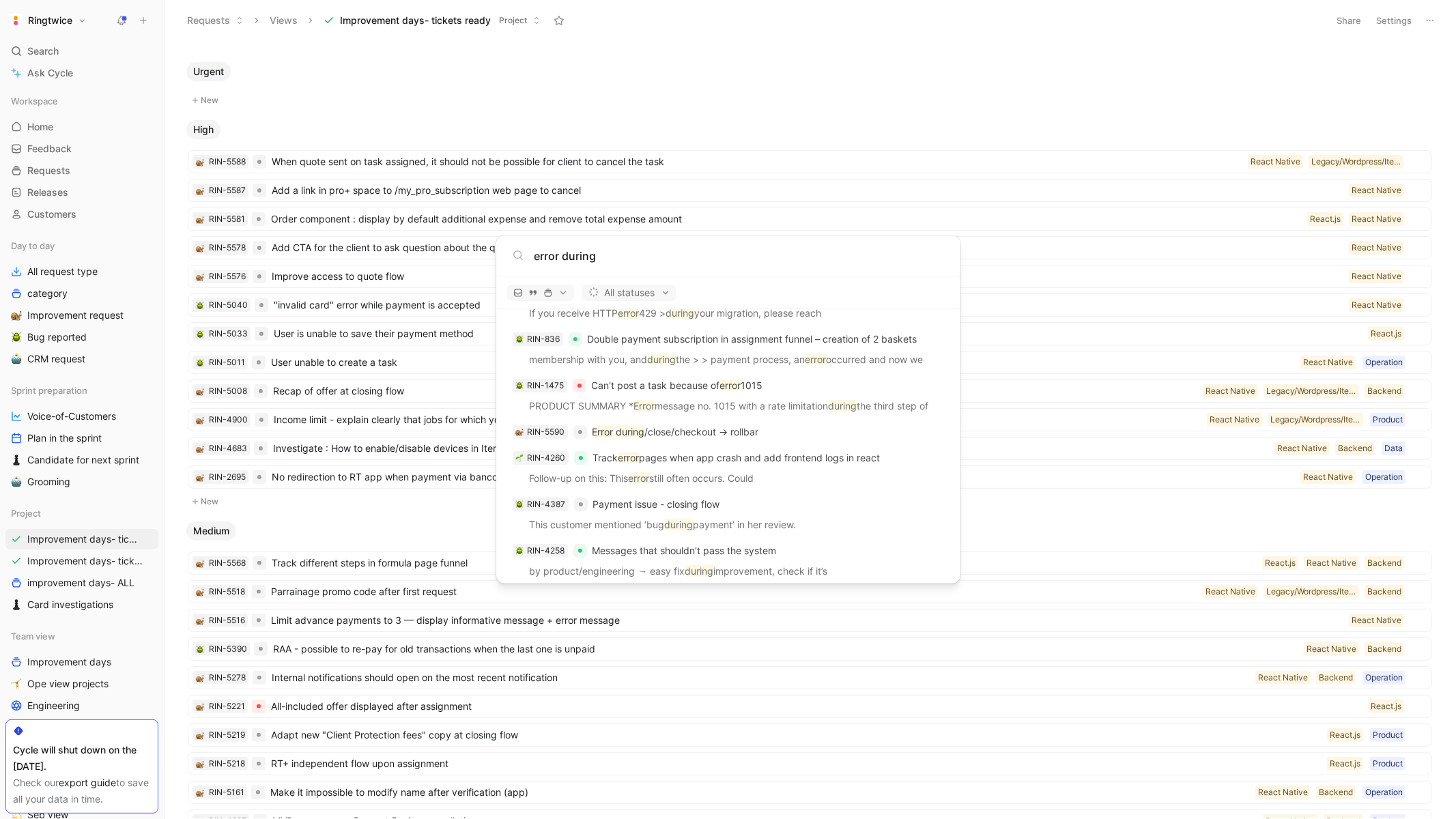
scroll to position [658, 0]
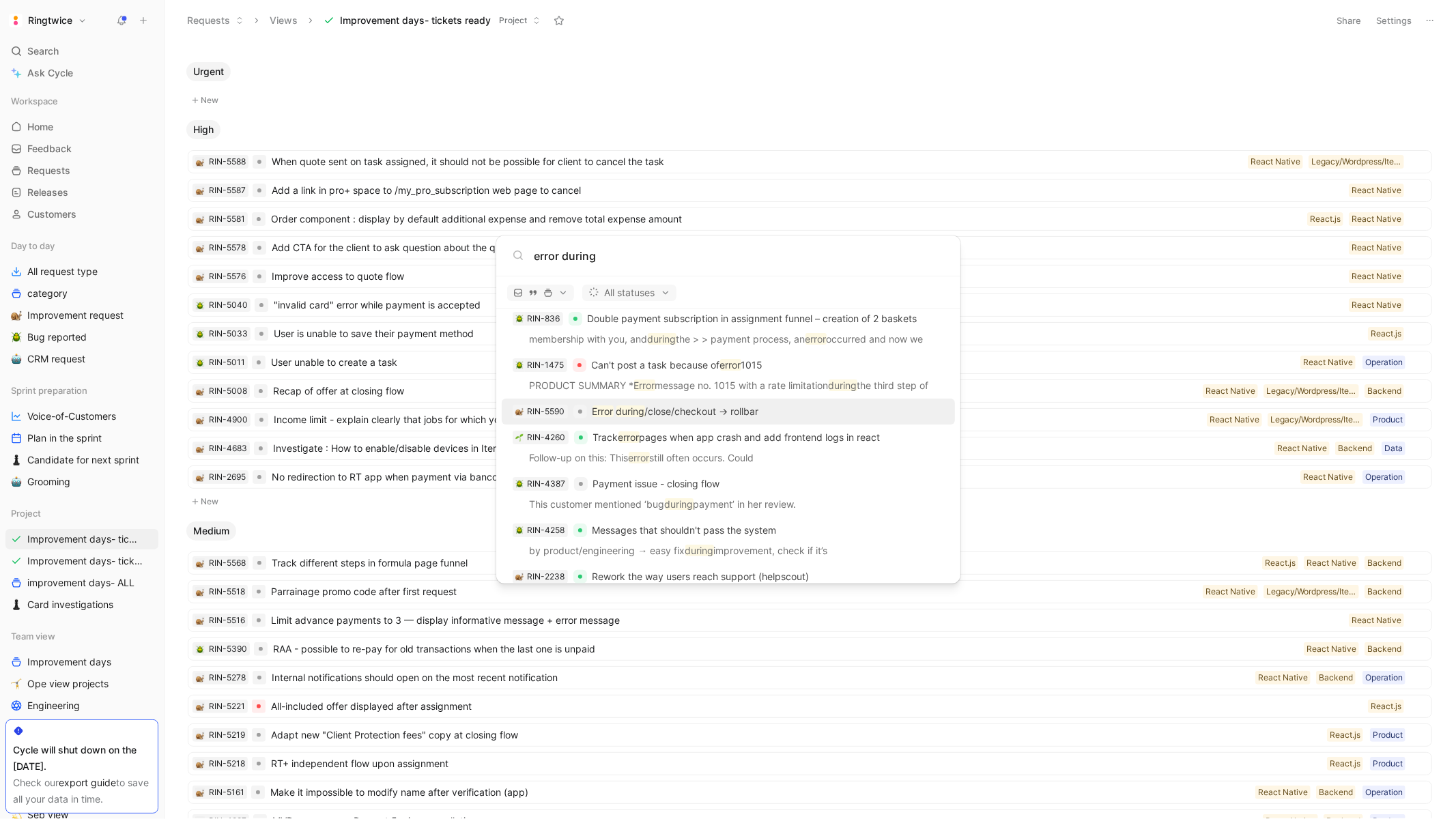
type input "error during"
click at [663, 408] on p "Error during /close/checkout -> rollbar" at bounding box center [676, 412] width 167 height 17
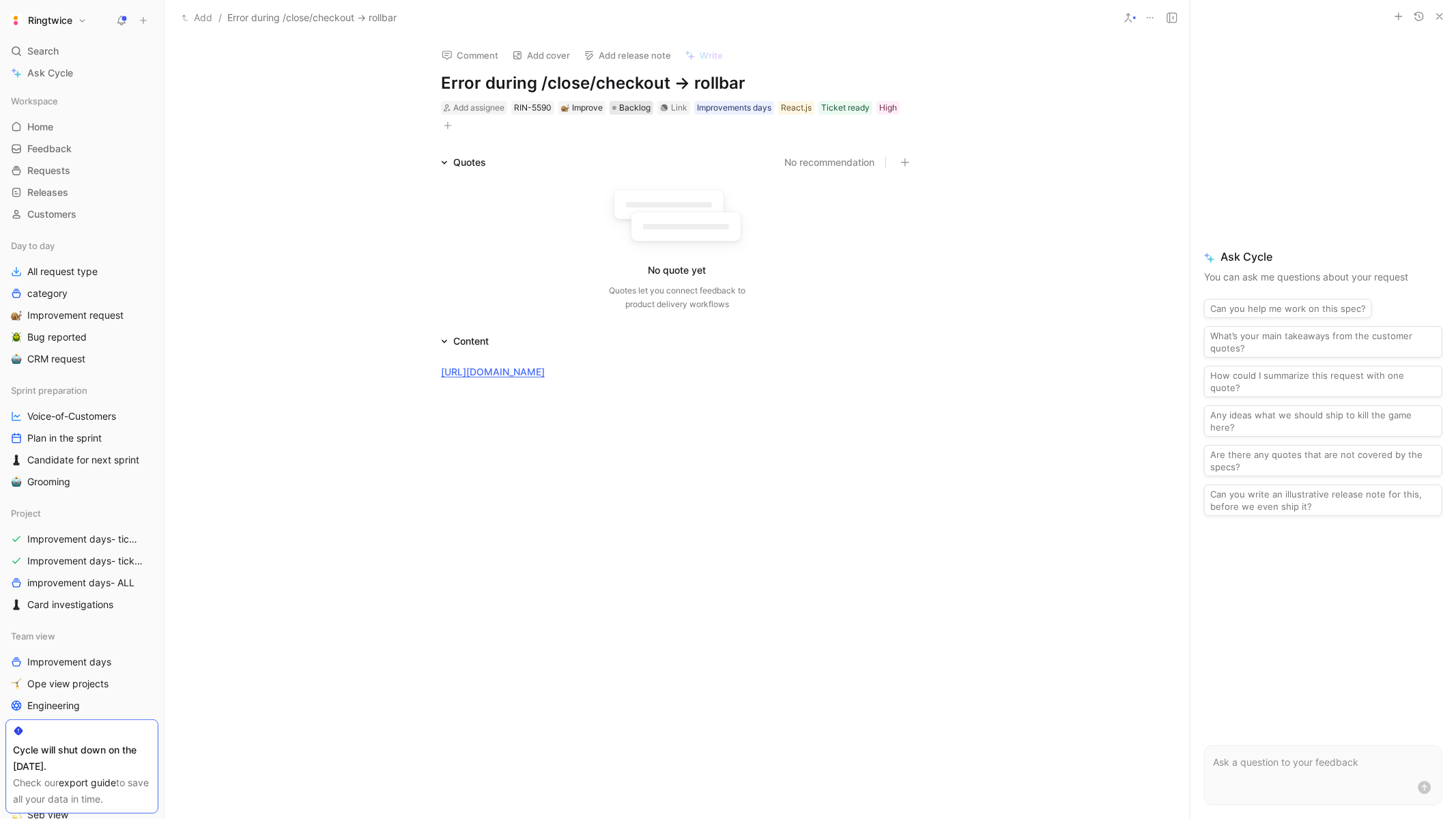
click at [642, 110] on span "Backlog" at bounding box center [635, 107] width 32 height 14
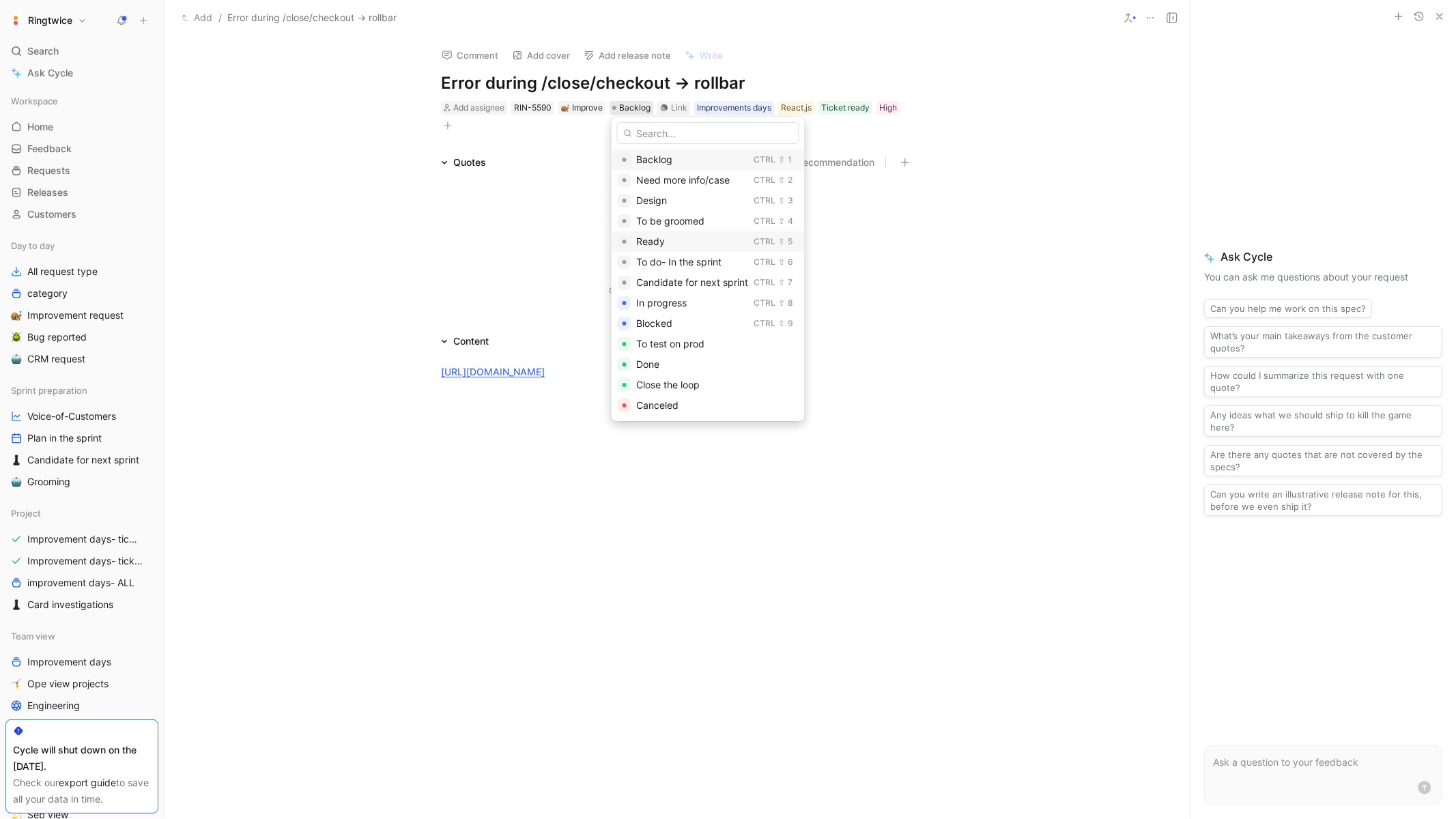
click at [664, 242] on span "Ready" at bounding box center [651, 240] width 29 height 11
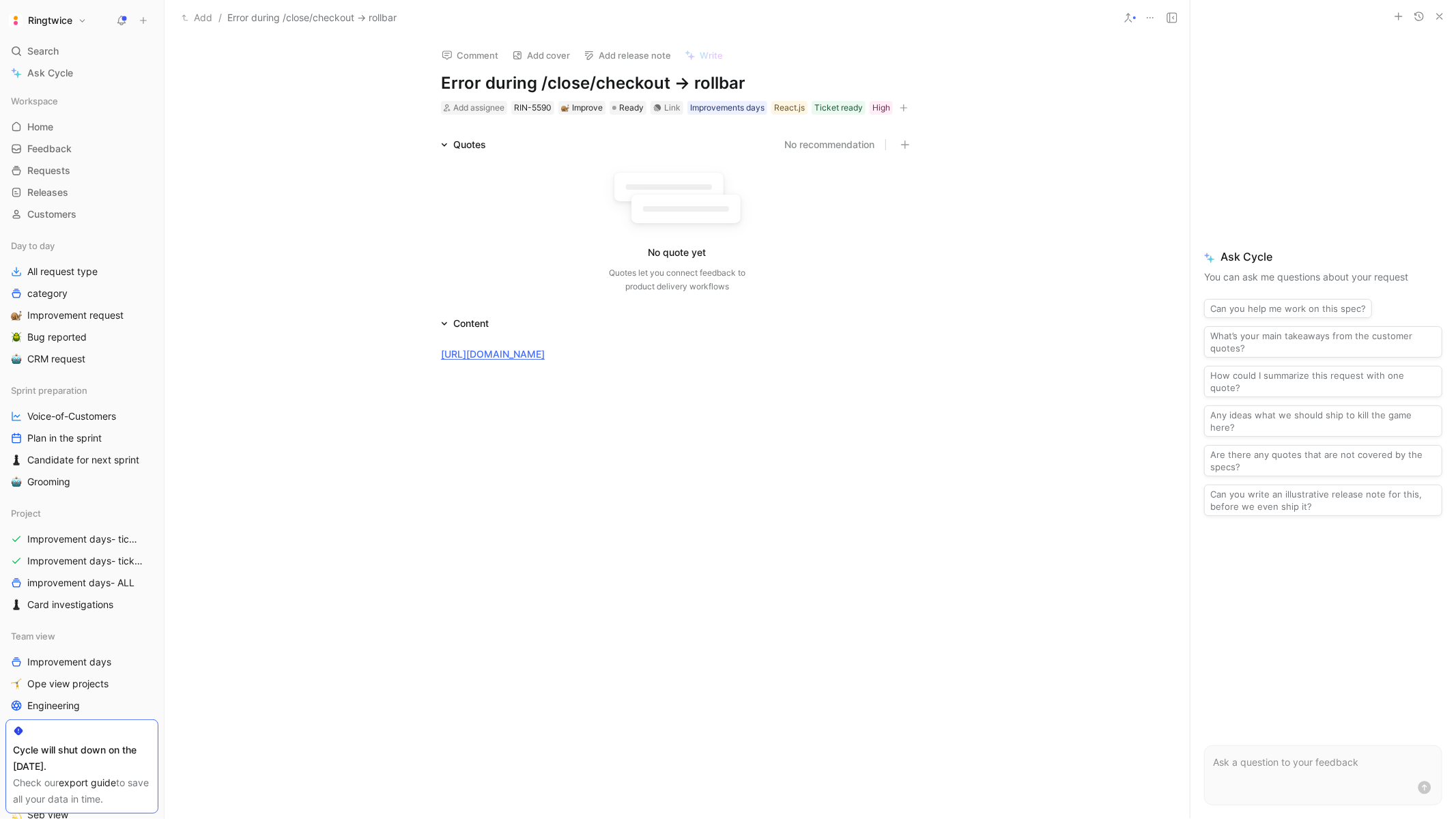
click at [534, 264] on div "No quote yet Quotes let you connect feedback to product delivery workflows" at bounding box center [677, 228] width 472 height 130
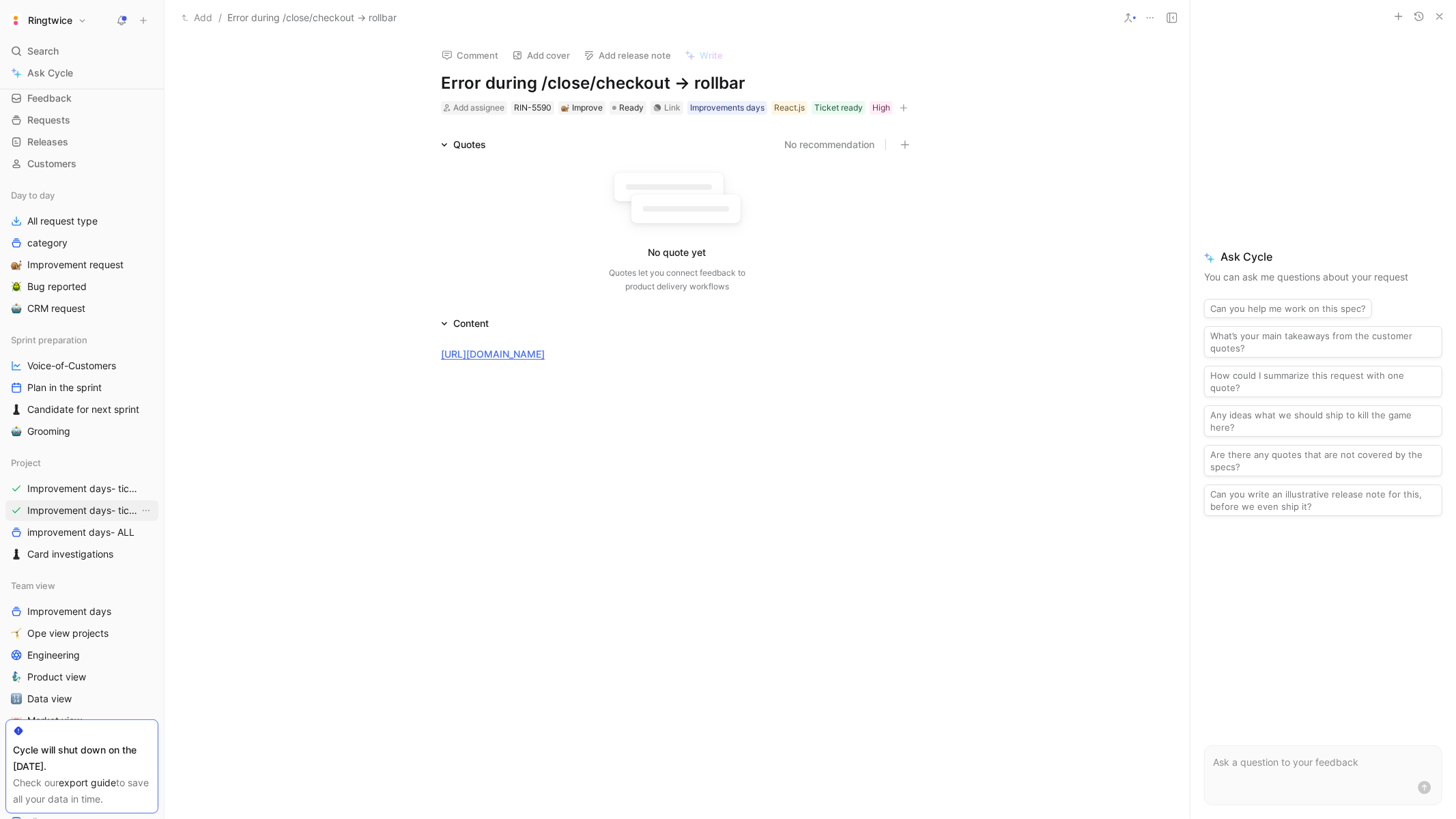
scroll to position [56, 0]
click at [74, 480] on span "Improvement days- tickets ready" at bounding box center [83, 484] width 112 height 14
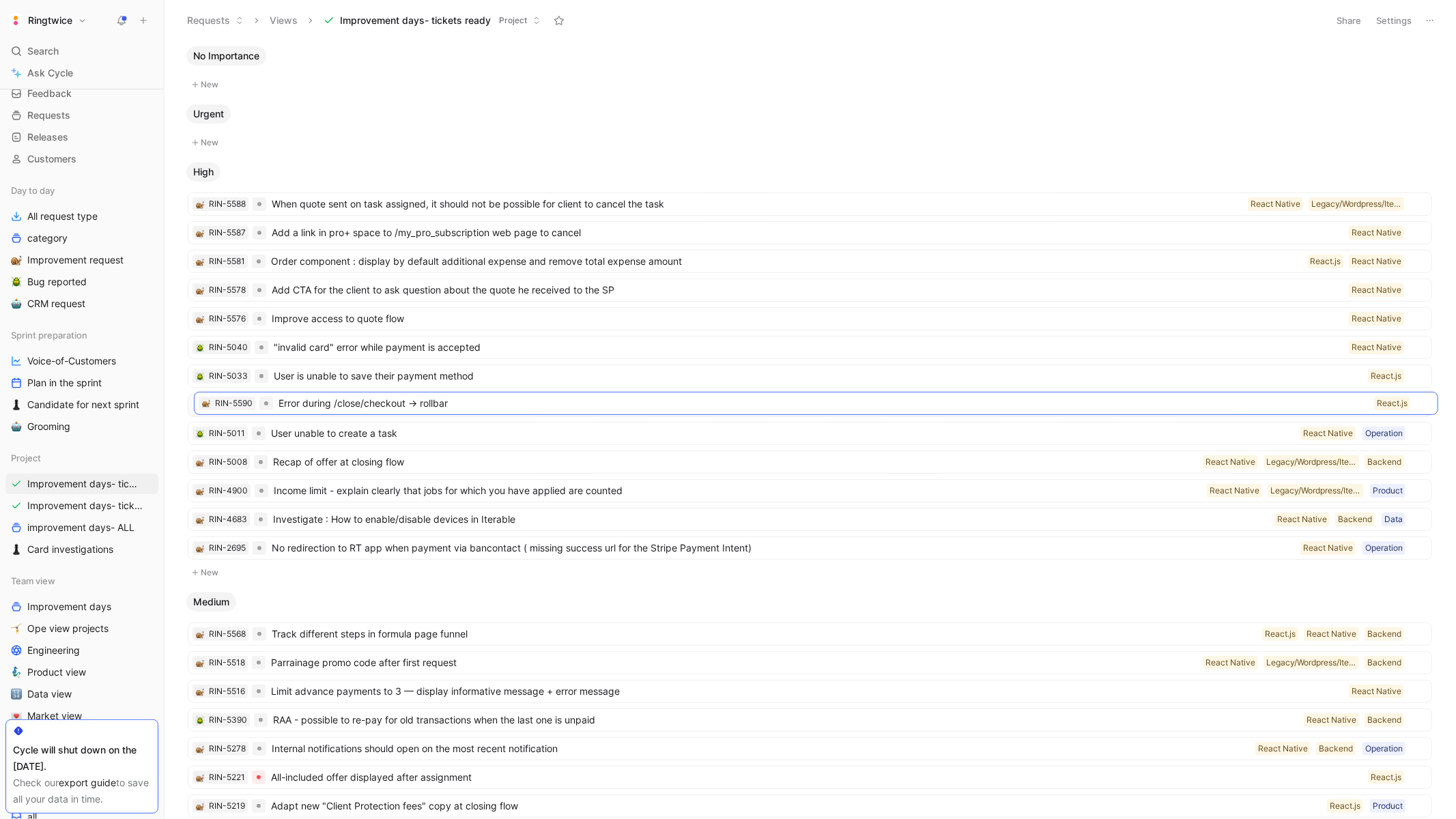
drag, startPoint x: 474, startPoint y: 201, endPoint x: 480, endPoint y: 400, distance: 199.1
